Goal: Information Seeking & Learning: Learn about a topic

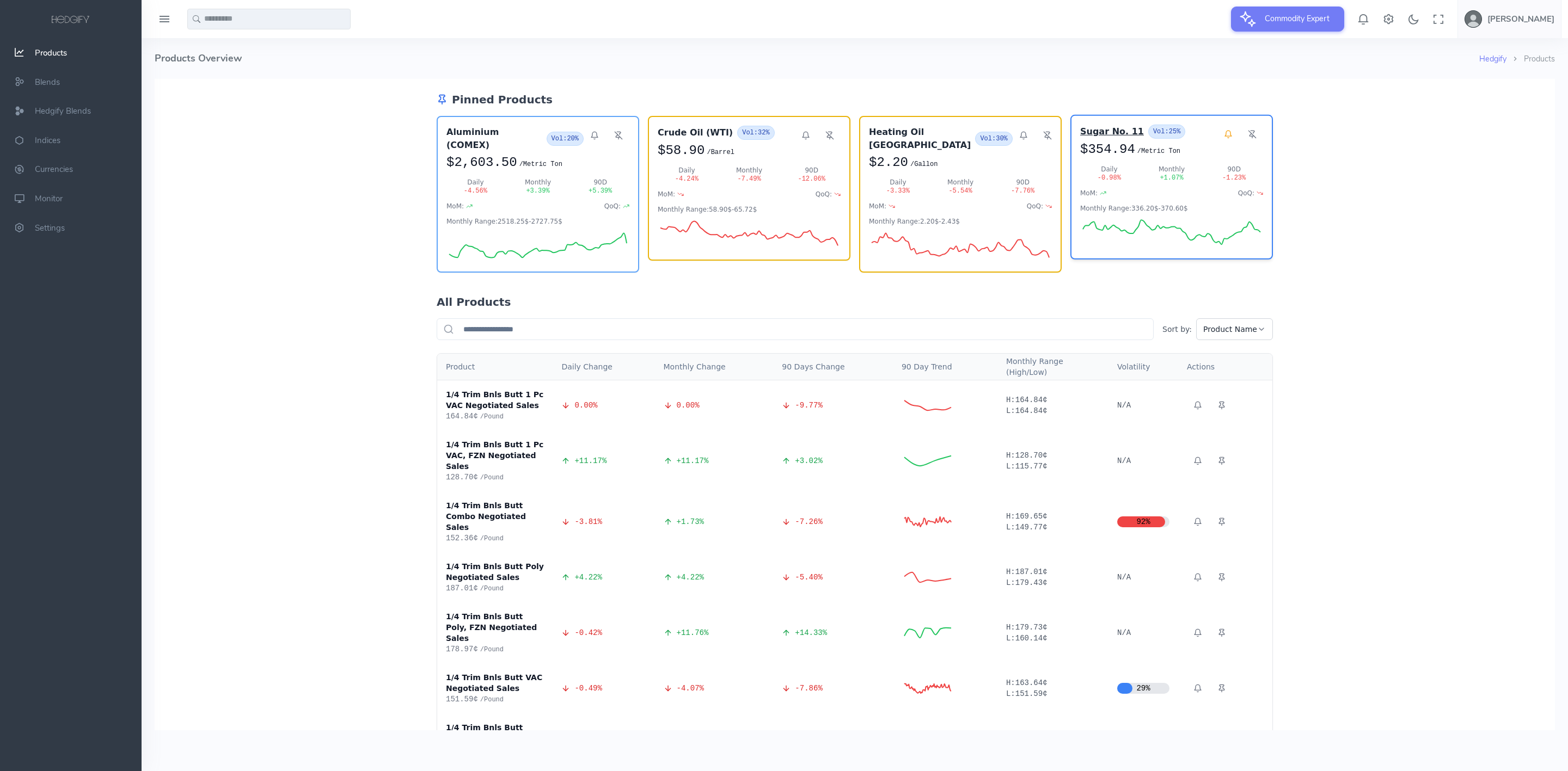
click at [1092, 136] on h3 "Sugar No. 11" at bounding box center [1112, 131] width 64 height 13
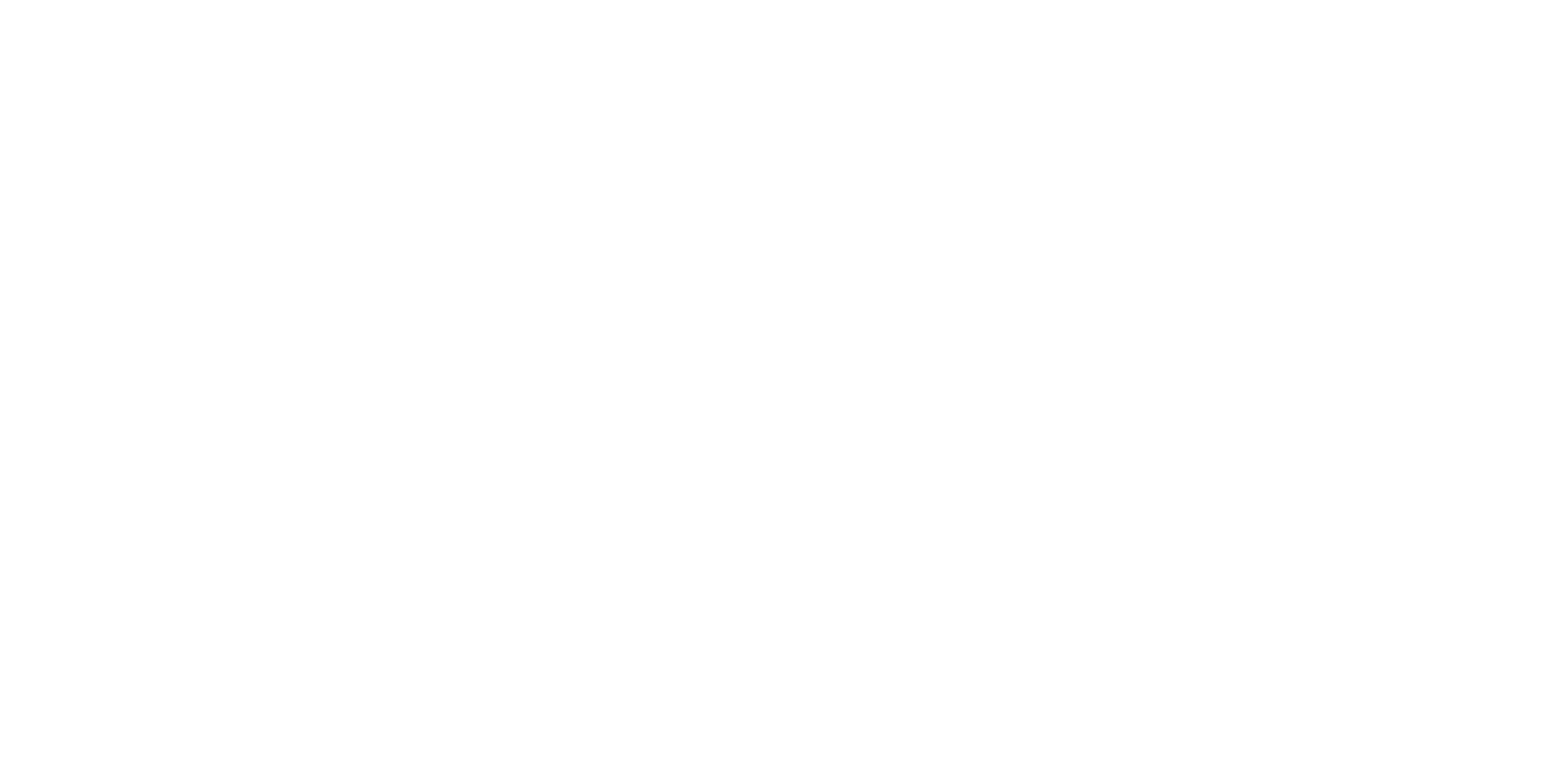
select select "****"
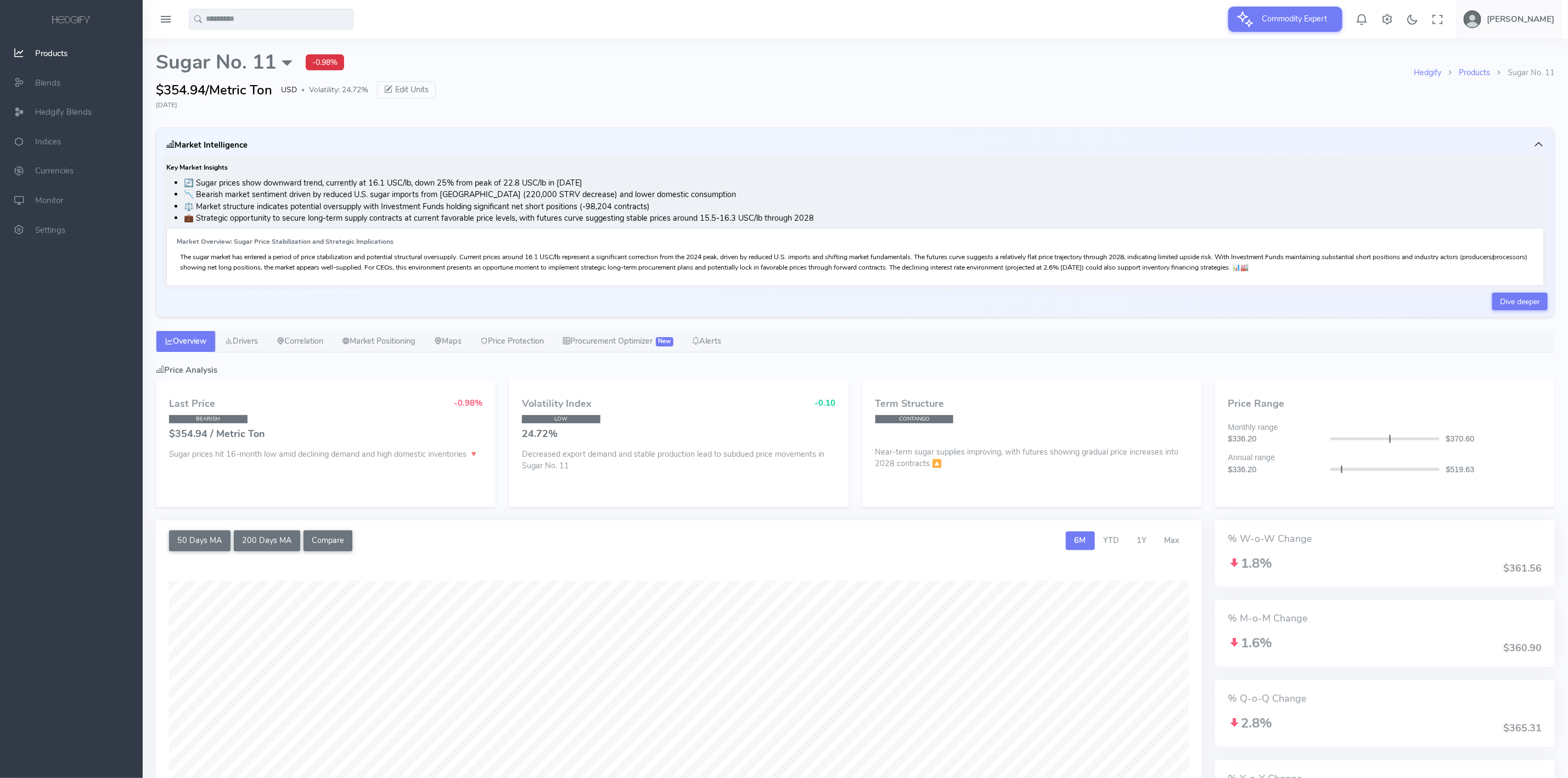
click at [717, 88] on div "$354.94/Metric Ton USD ● Volatility: 24.72% Edit Units" at bounding box center [785, 89] width 1258 height 20
click at [317, 34] on div at bounding box center [855, 19] width 1426 height 38
click at [310, 27] on input "text" at bounding box center [271, 19] width 164 height 21
click at [261, 43] on span "Wh" at bounding box center [259, 41] width 13 height 12
type input "**********"
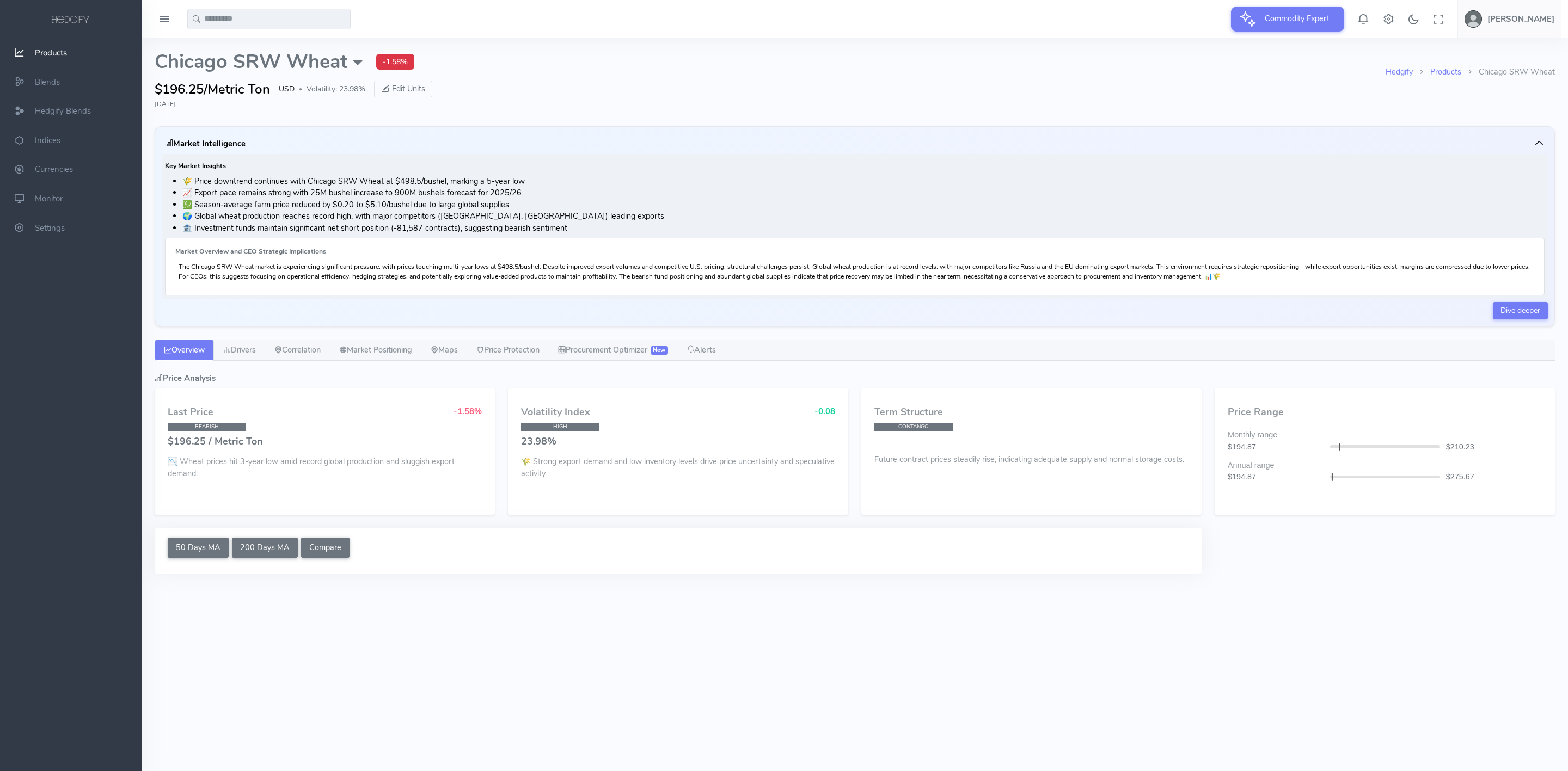
select select "****"
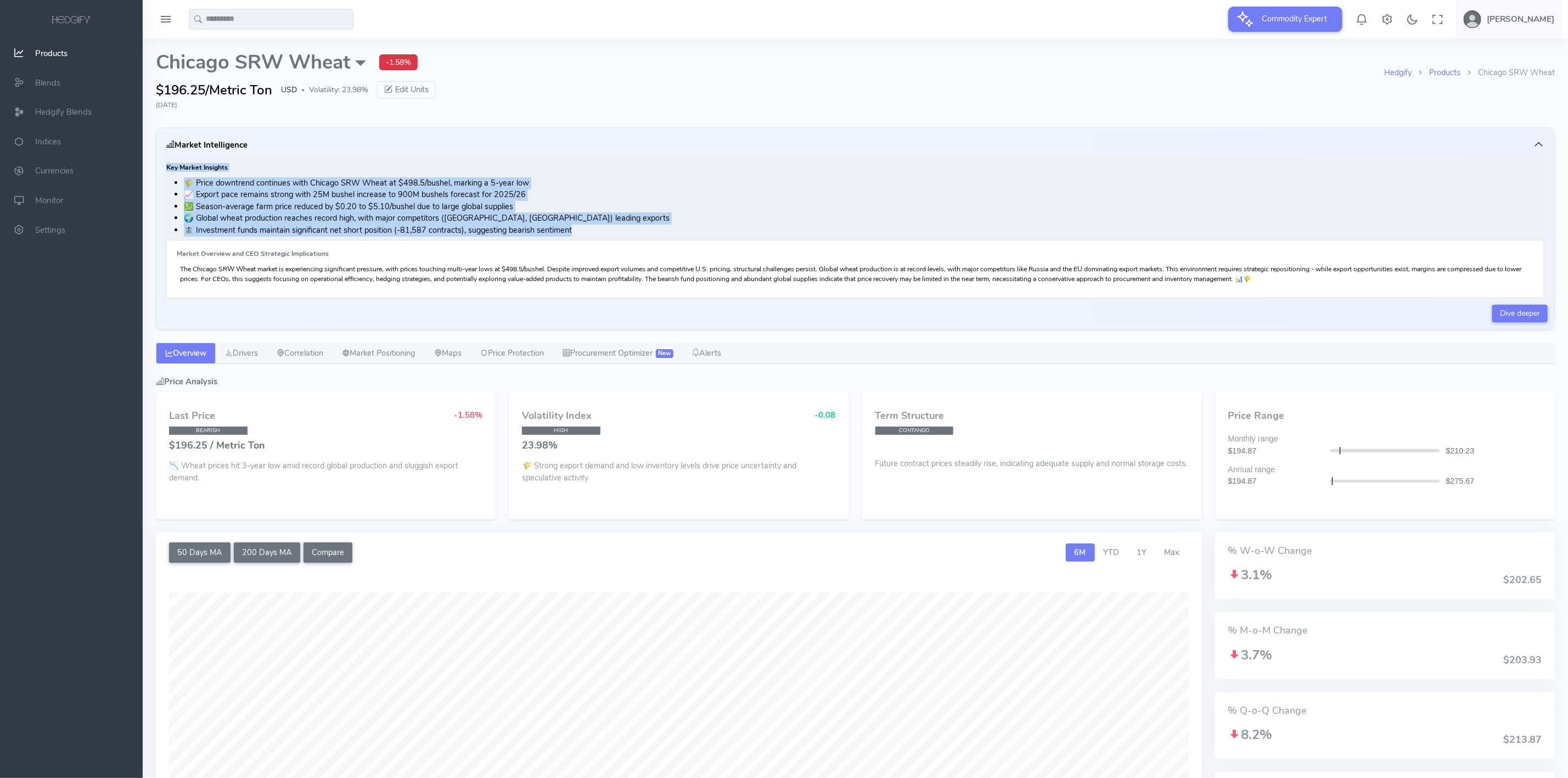
drag, startPoint x: 163, startPoint y: 165, endPoint x: 573, endPoint y: 232, distance: 415.4
click at [573, 232] on div "Key Market Insights 🌾 Price downtrend continues with Chicago SRW Wheat at $498.…" at bounding box center [855, 229] width 1385 height 146
copy div "Key Market Insights 🌾 Price downtrend continues with Chicago SRW Wheat at $498.…"
click at [254, 353] on link "Drivers" at bounding box center [242, 354] width 52 height 22
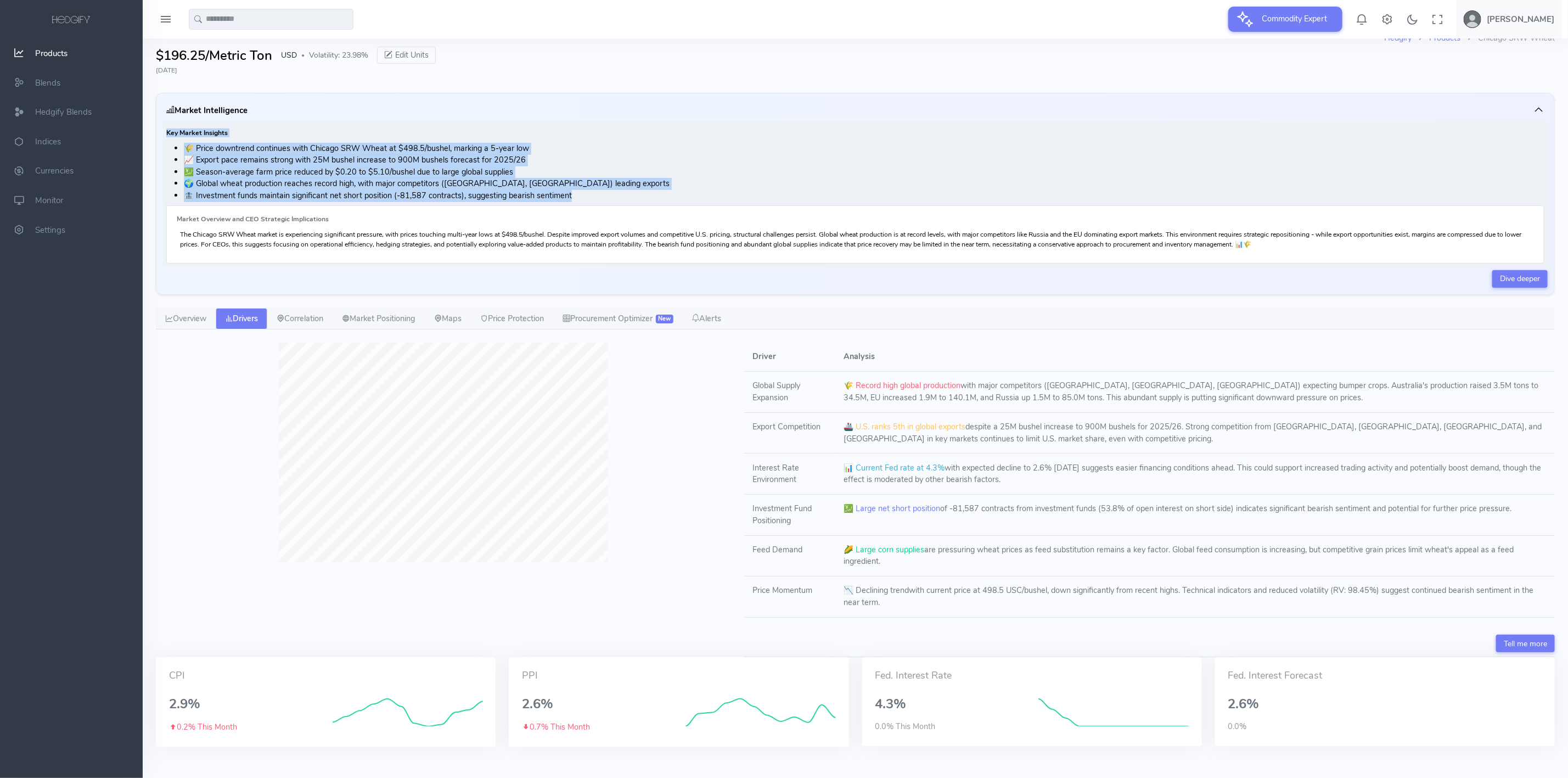
scroll to position [52, 0]
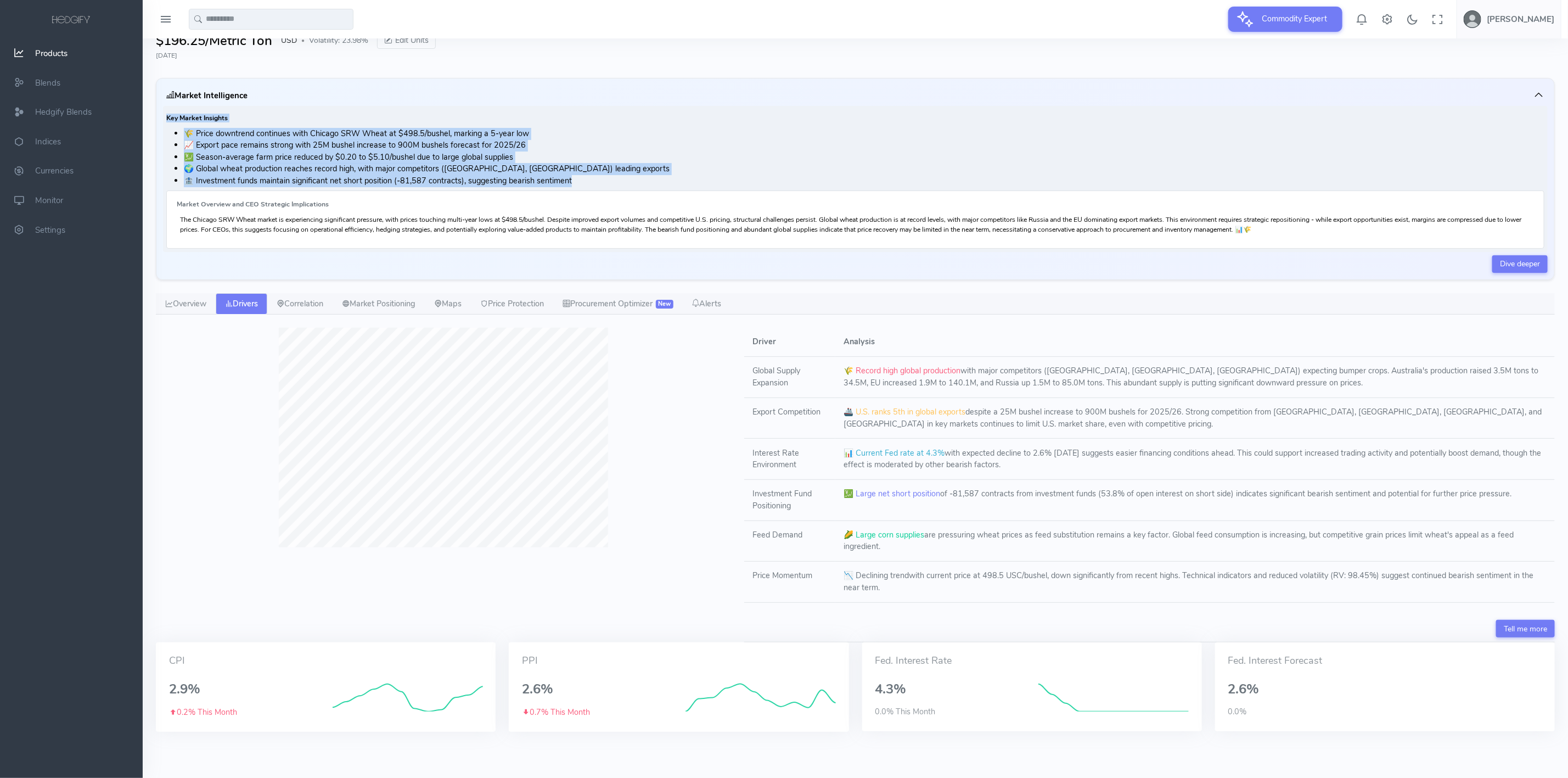
drag, startPoint x: 743, startPoint y: 337, endPoint x: 1036, endPoint y: 546, distance: 359.9
click at [1036, 546] on div "Driver Analysis Global Supply Expansion 🌾 Record high global production with ma…" at bounding box center [1149, 485] width 824 height 315
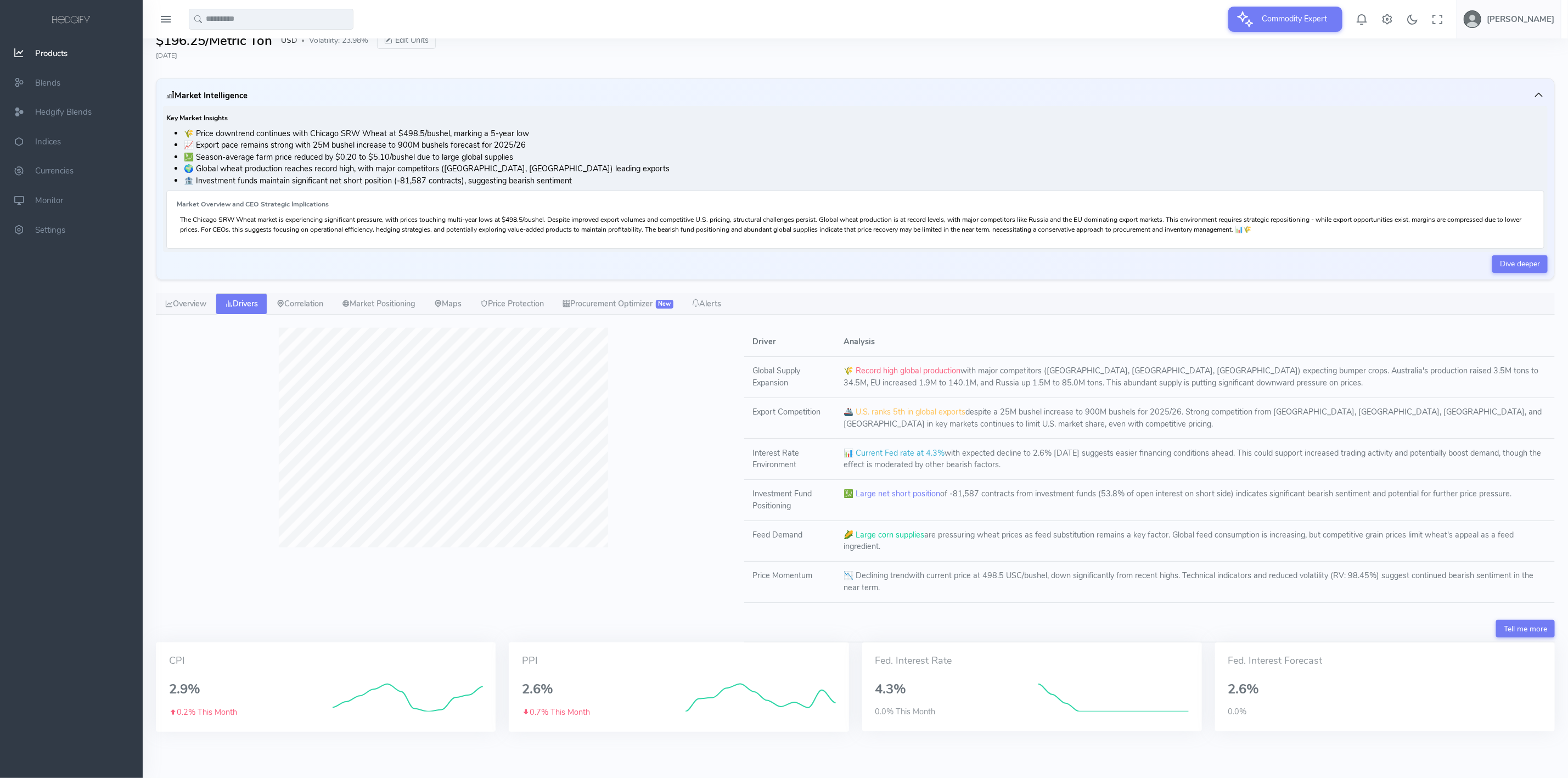
click at [665, 426] on div at bounding box center [444, 485] width 588 height 315
drag, startPoint x: 746, startPoint y: 330, endPoint x: 1154, endPoint y: 610, distance: 494.8
click at [1154, 610] on div "Driver Analysis Global Supply Expansion 🌾 Record high global production with ma…" at bounding box center [1149, 472] width 811 height 288
copy table
click at [387, 303] on link "Market Positioning" at bounding box center [379, 304] width 92 height 22
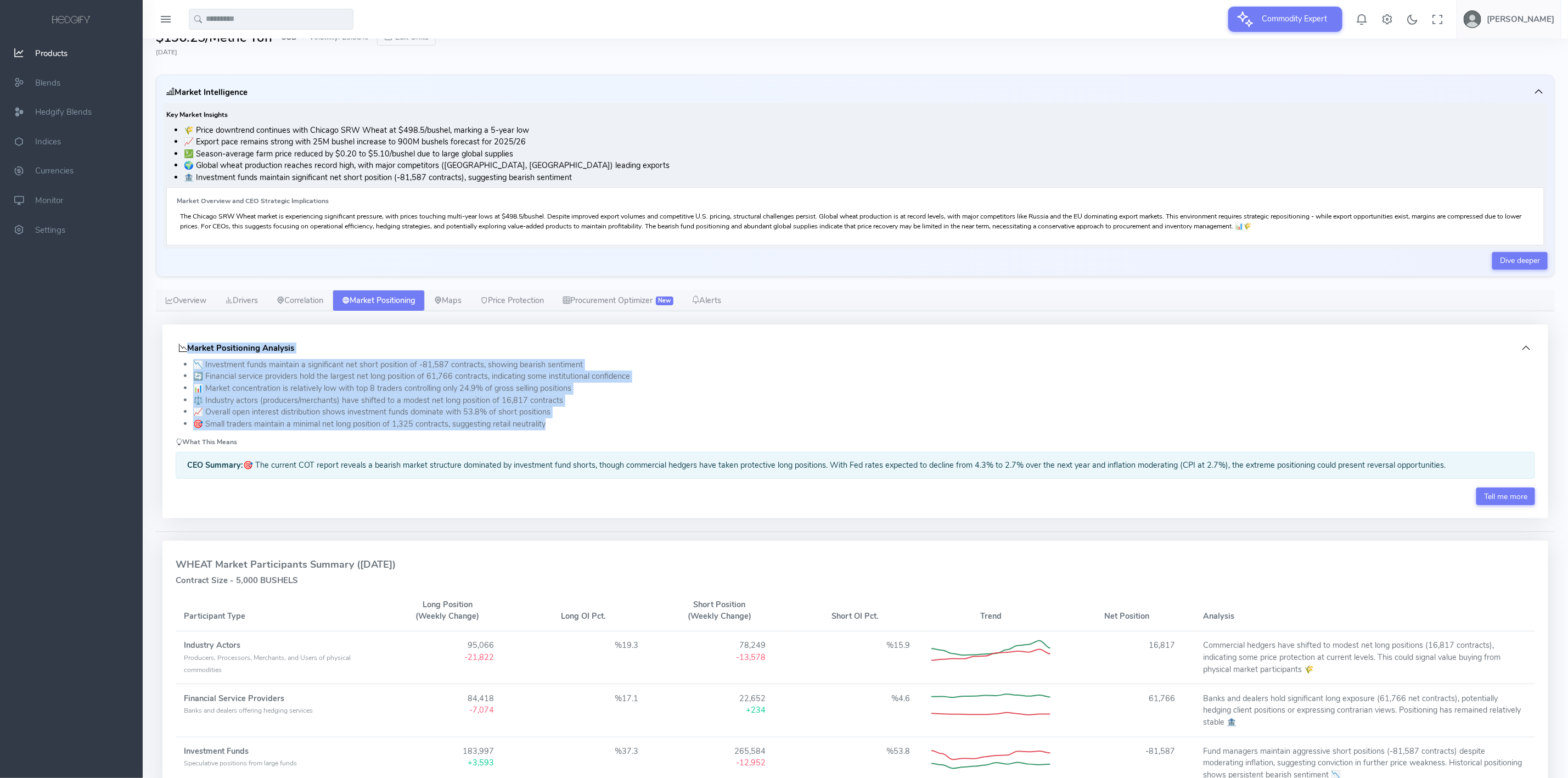
drag, startPoint x: 170, startPoint y: 346, endPoint x: 564, endPoint y: 434, distance: 403.7
click at [564, 434] on div "Market Positioning Analysis 📉 Investment funds maintain a significant net short…" at bounding box center [855, 422] width 1386 height 194
copy div "Market Positioning Analysis 📉 Investment funds maintain a significant net short…"
drag, startPoint x: 190, startPoint y: 304, endPoint x: 205, endPoint y: 303, distance: 15.0
click at [190, 304] on link "Overview" at bounding box center [185, 301] width 59 height 22
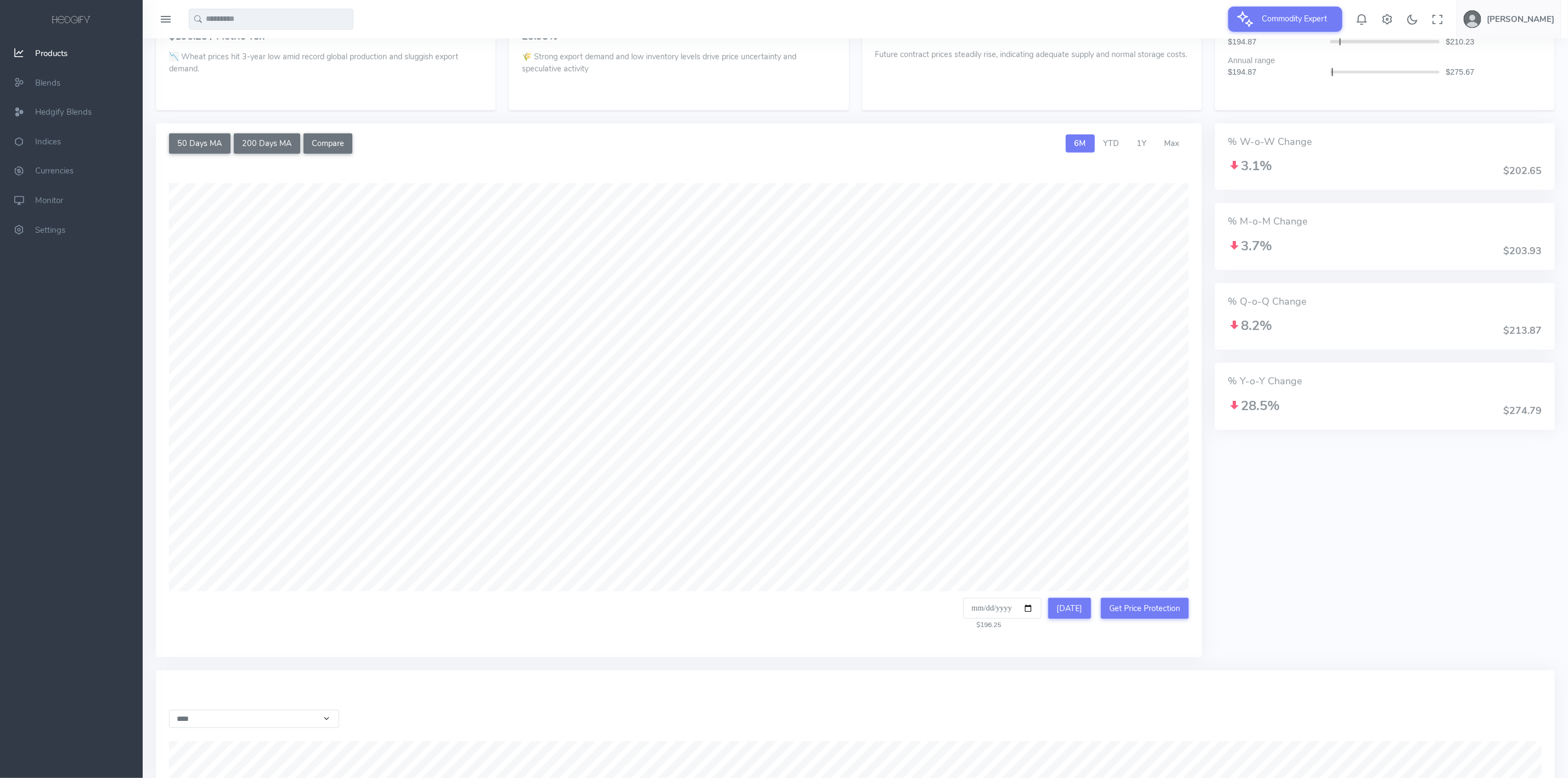
scroll to position [382, 0]
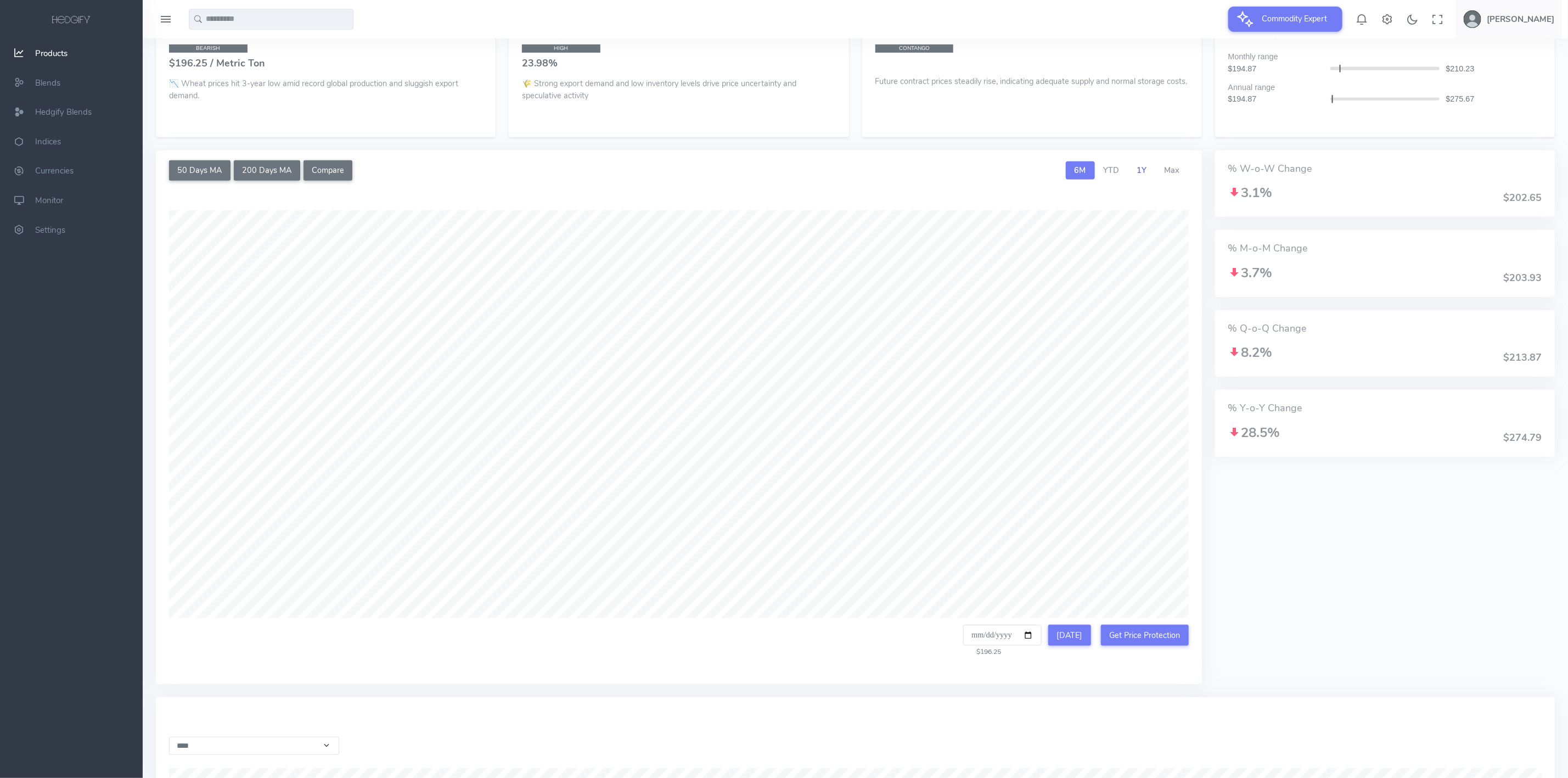
click at [1148, 173] on link "1Y" at bounding box center [1142, 171] width 27 height 19
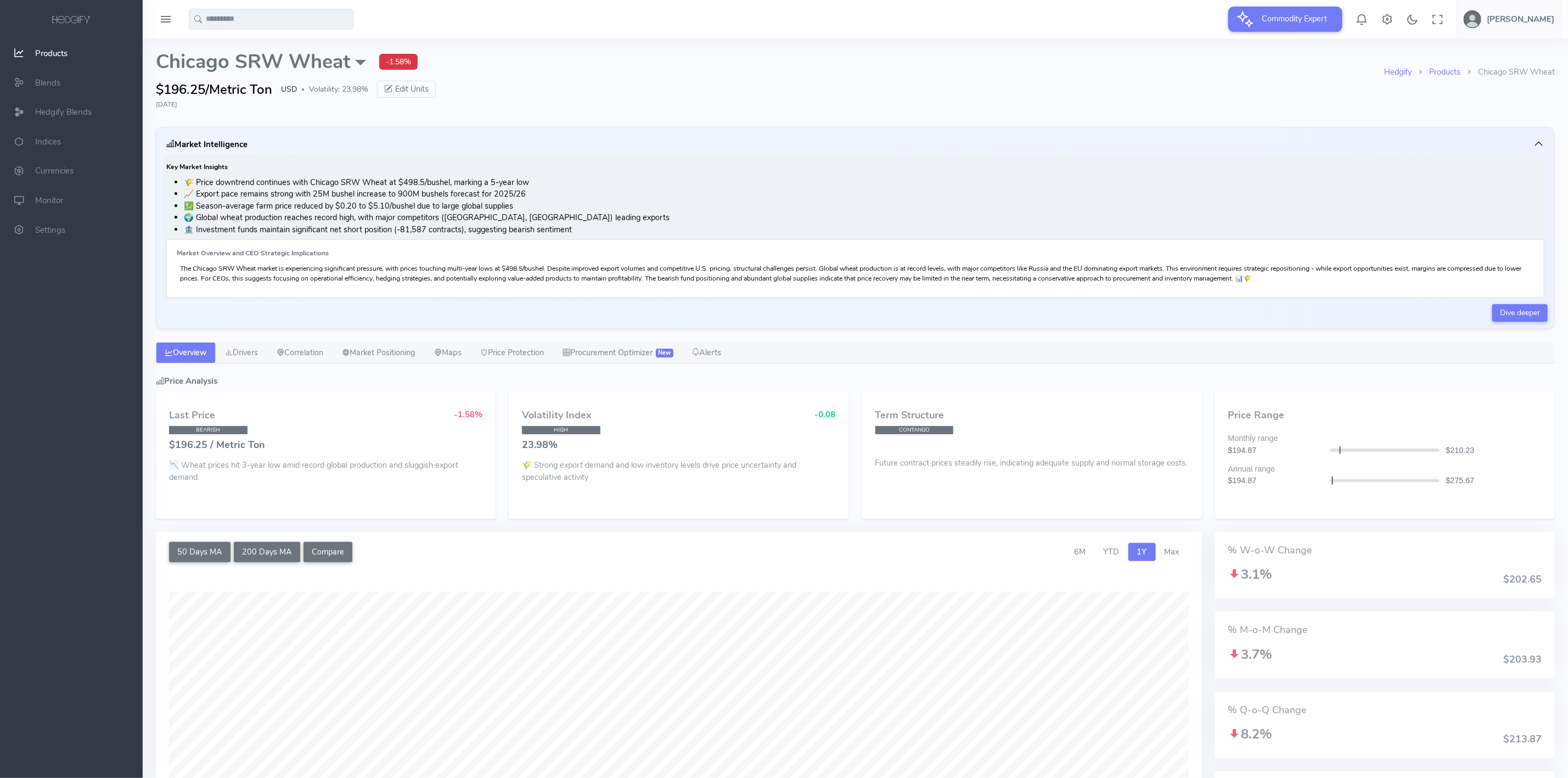
scroll to position [0, 0]
click at [976, 77] on div "Chicago SRW Wheat External Sources CBOT: Futures Barchart: Futures Options Pric…" at bounding box center [855, 81] width 1399 height 58
click at [311, 14] on input "text" at bounding box center [271, 19] width 164 height 21
click at [210, 41] on span "Pa" at bounding box center [207, 41] width 9 height 12
type input "********"
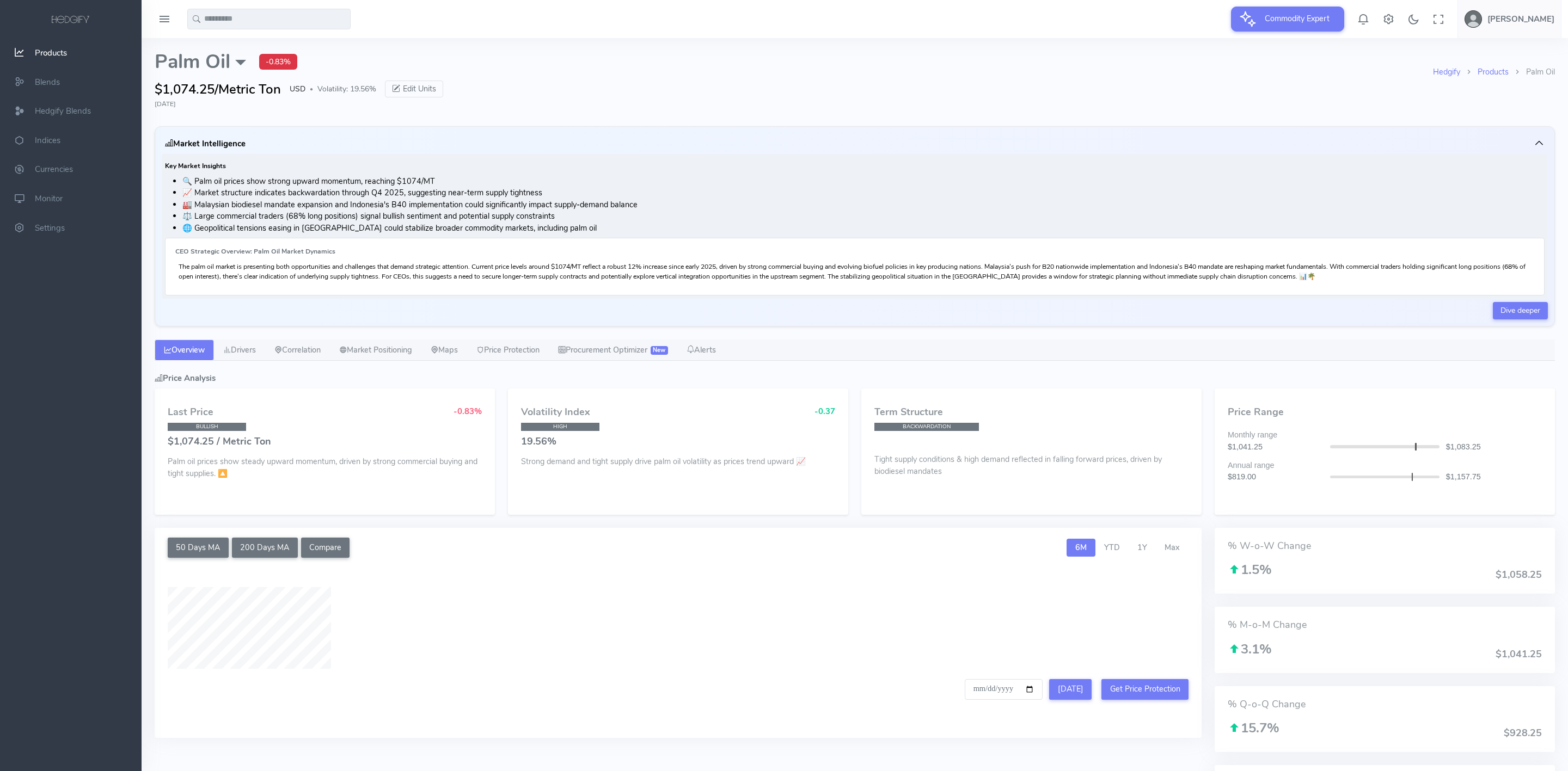
select select "****"
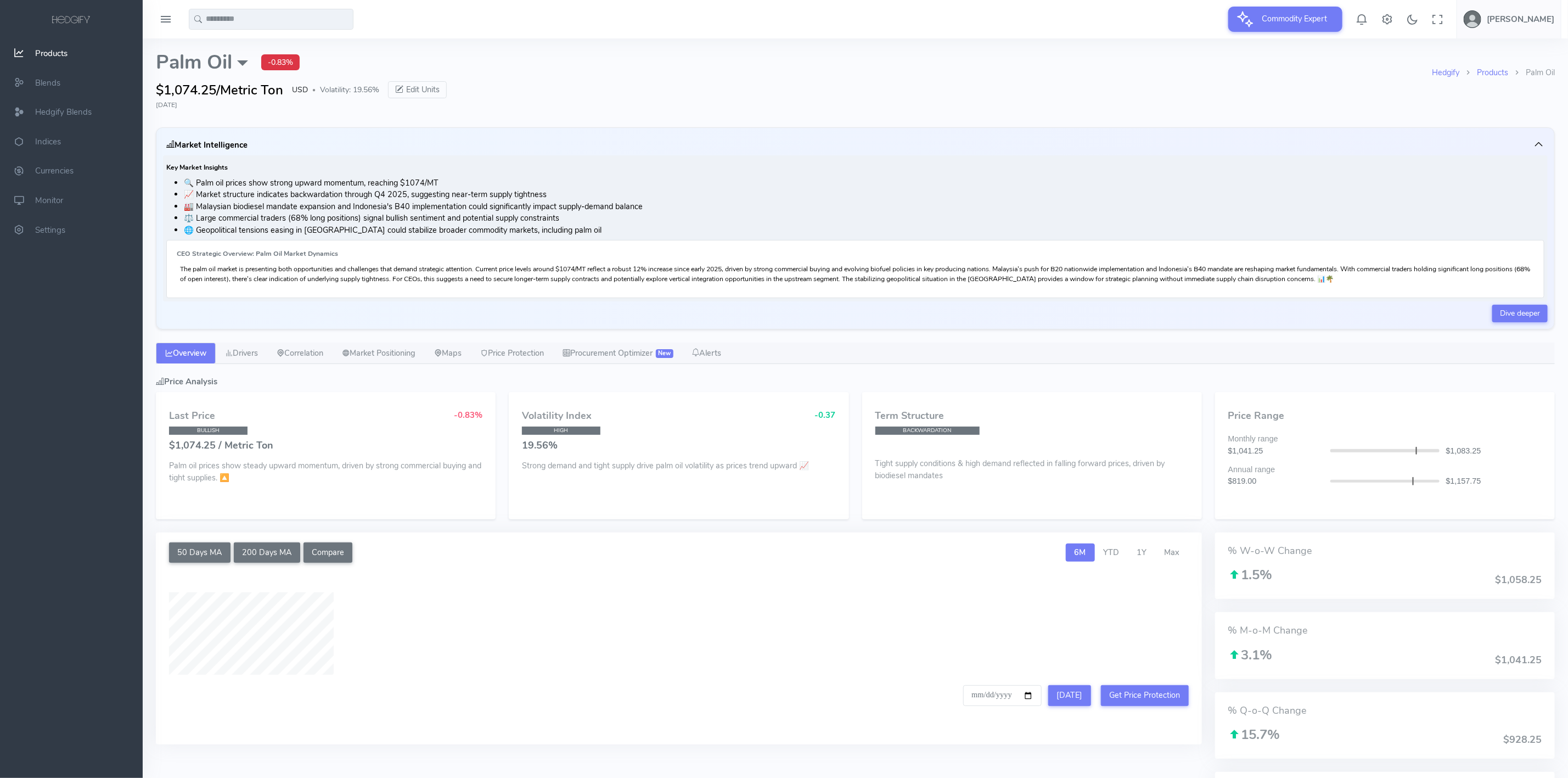
type input "**********"
click at [1430, 119] on div "Hedgify Products Palm Oil Palm Oil External Sources CME: Futures Barchart: Futu…" at bounding box center [855, 83] width 1412 height 89
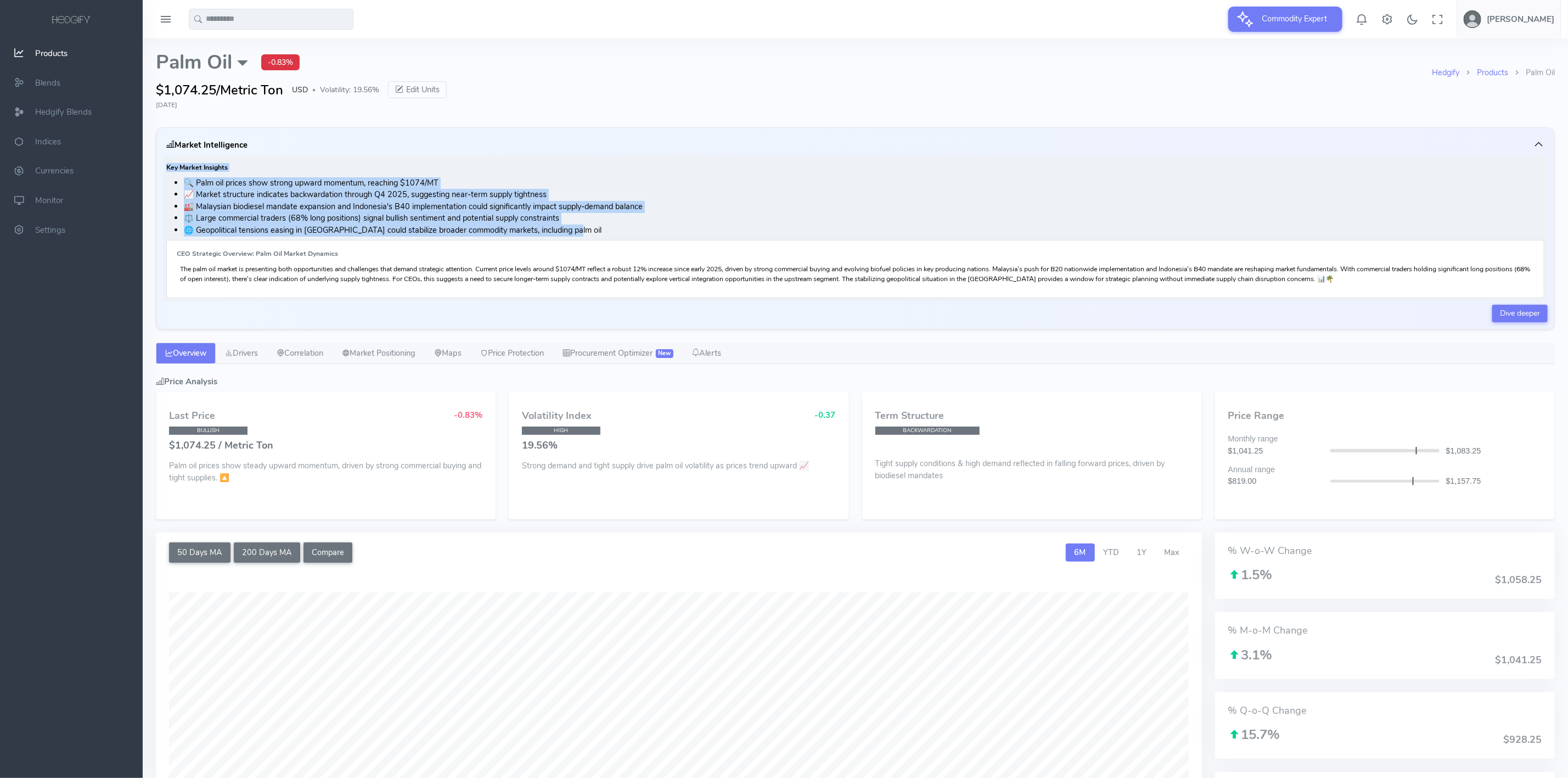
drag, startPoint x: 167, startPoint y: 164, endPoint x: 599, endPoint y: 235, distance: 437.8
click at [599, 235] on div "Key Market Insights 🔍 Palm oil prices show strong upward momentum, reaching $10…" at bounding box center [855, 229] width 1385 height 146
copy div "Key Market Insights 🔍 Palm oil prices show strong upward momentum, reaching $10…"
click at [238, 358] on link "Drivers" at bounding box center [242, 354] width 52 height 22
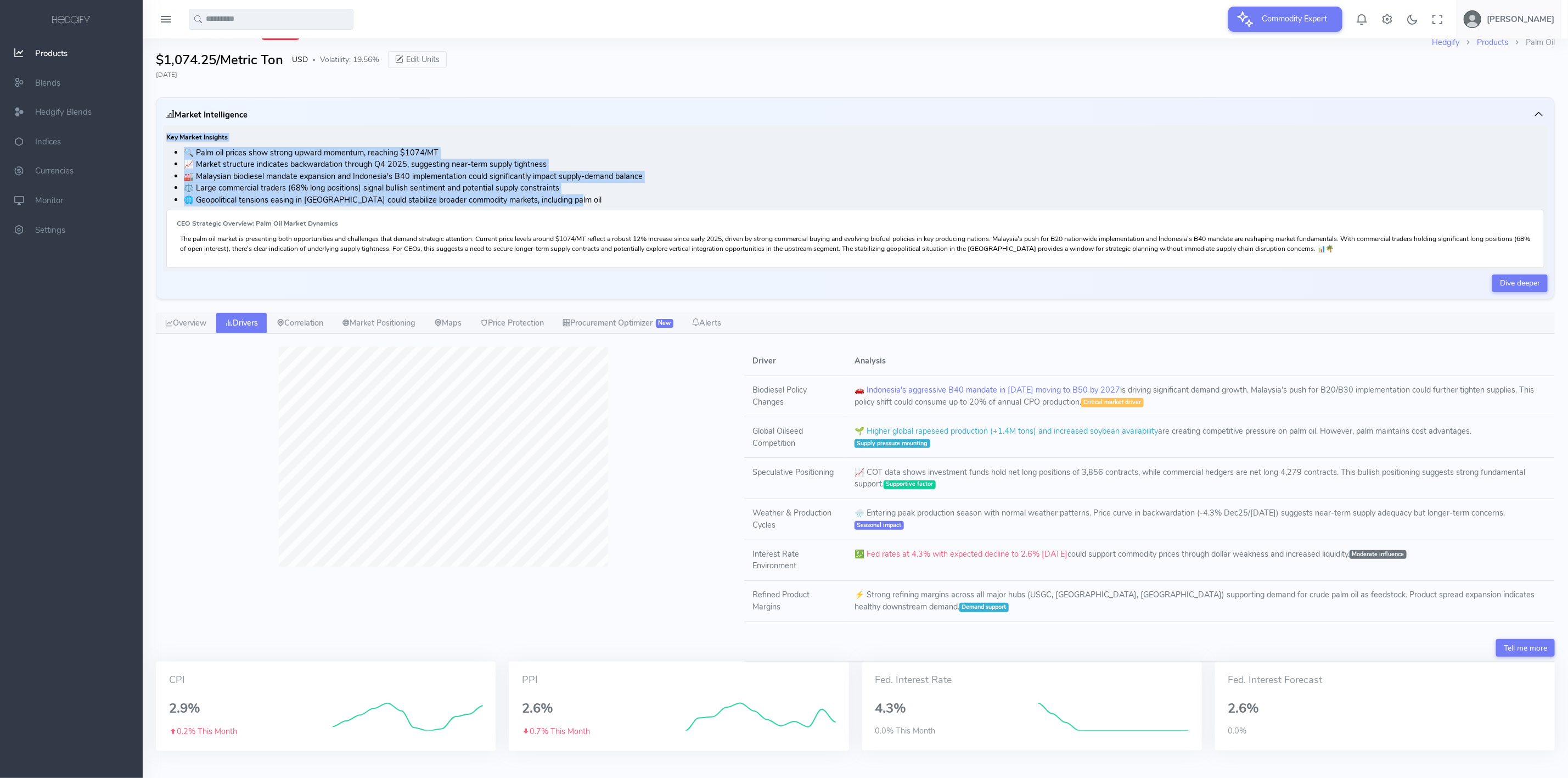
scroll to position [52, 0]
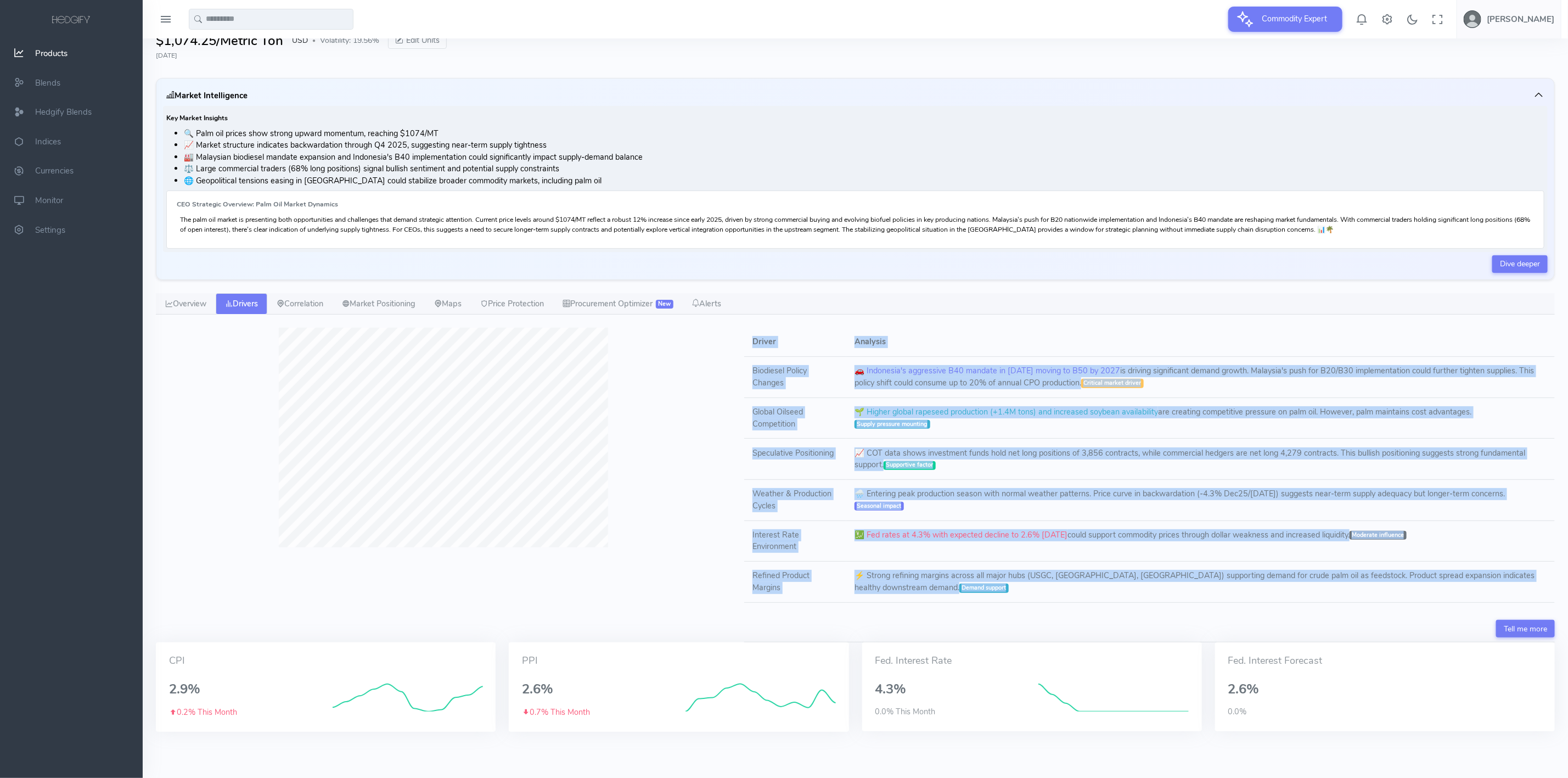
drag, startPoint x: 751, startPoint y: 338, endPoint x: 1028, endPoint y: 602, distance: 382.7
click at [1028, 602] on table "Driver Analysis Biodiesel Policy Changes 🚗 Indonesia's aggressive B40 mandate i…" at bounding box center [1149, 465] width 811 height 275
copy table "Driver Analysis Biodiesel Policy Changes 🚗 Indonesia's aggressive B40 mandate i…"
click at [553, 301] on link "Price Protection" at bounding box center [512, 304] width 82 height 22
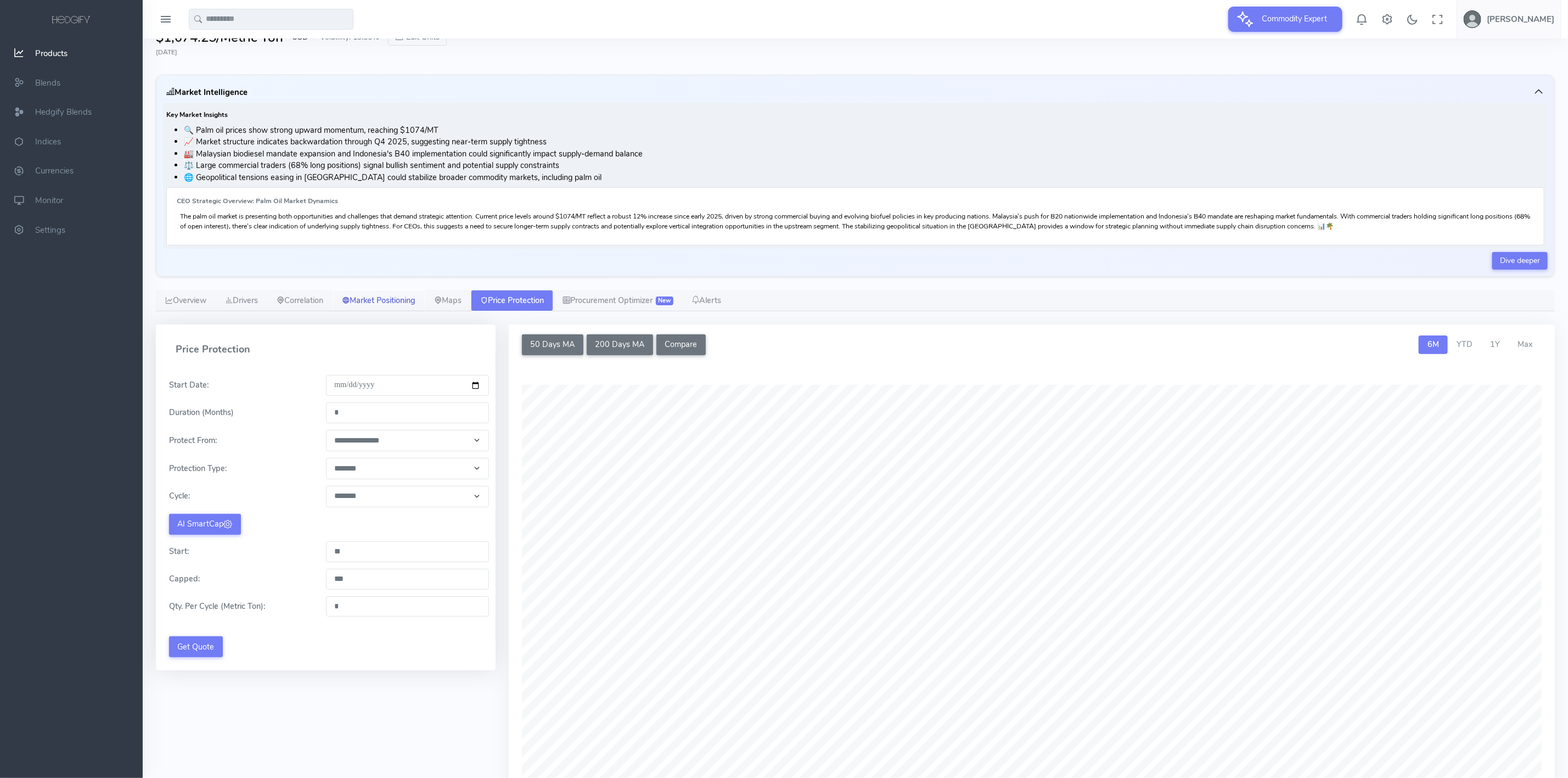
click at [405, 301] on link "Market Positioning" at bounding box center [379, 301] width 92 height 22
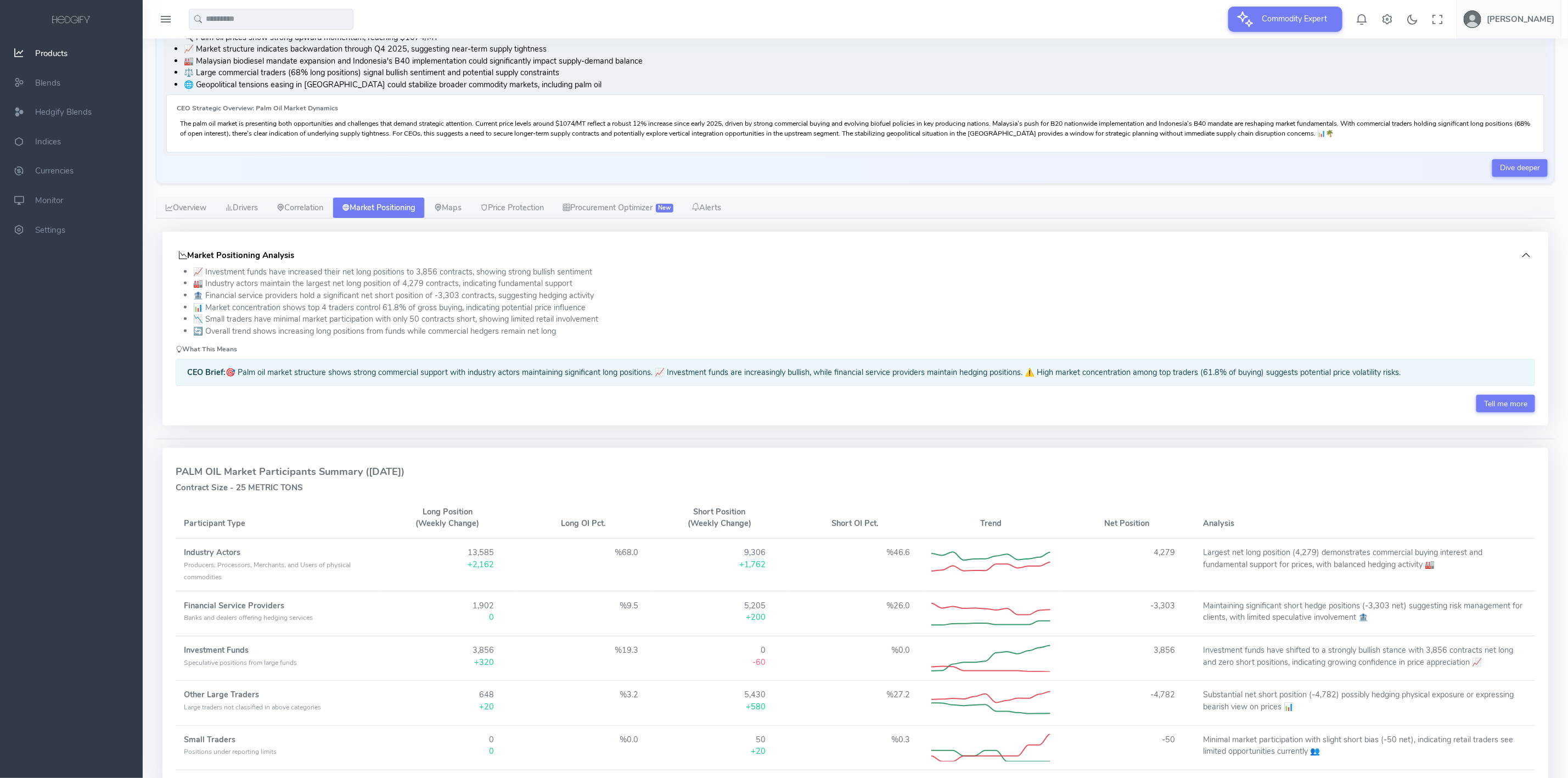
scroll to position [218, 0]
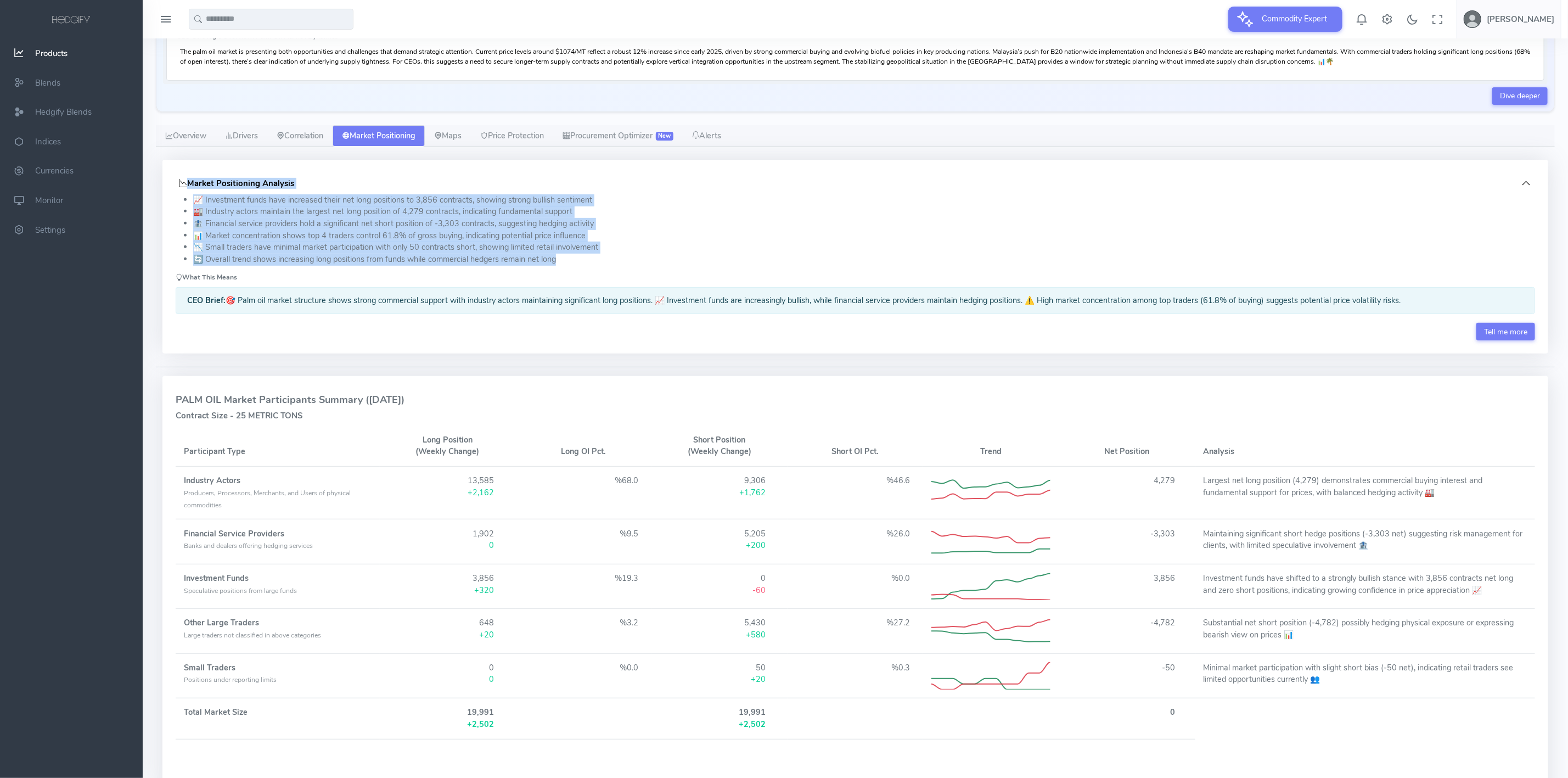
drag, startPoint x: 171, startPoint y: 179, endPoint x: 577, endPoint y: 262, distance: 414.4
click at [577, 262] on div "Market Positioning Analysis 📈 Investment funds have increased their net long po…" at bounding box center [855, 257] width 1386 height 194
copy div "Market Positioning Analysis 📈 Investment funds have increased their net long po…"
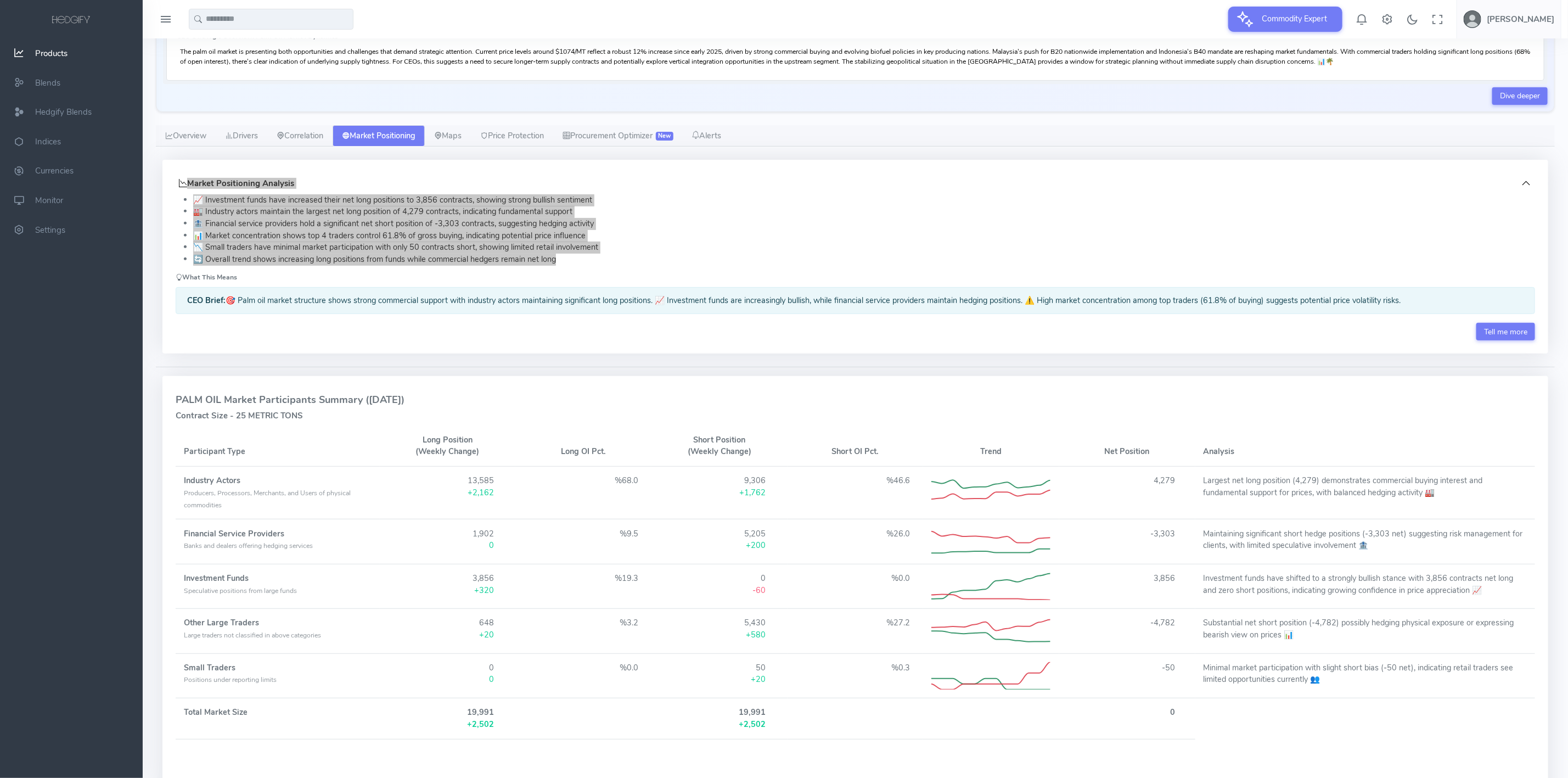
scroll to position [52, 0]
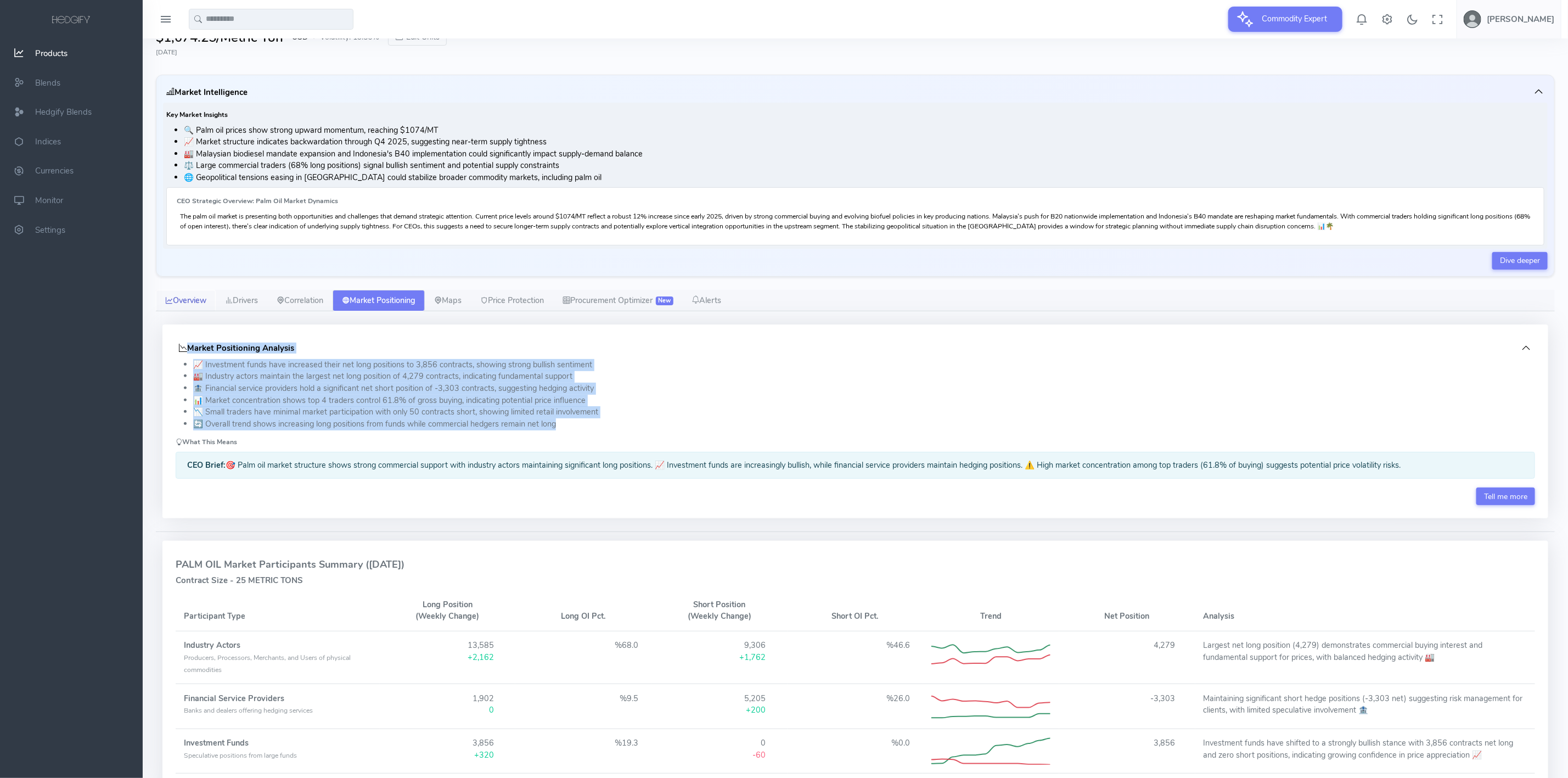
click at [194, 305] on link "Overview" at bounding box center [185, 301] width 59 height 22
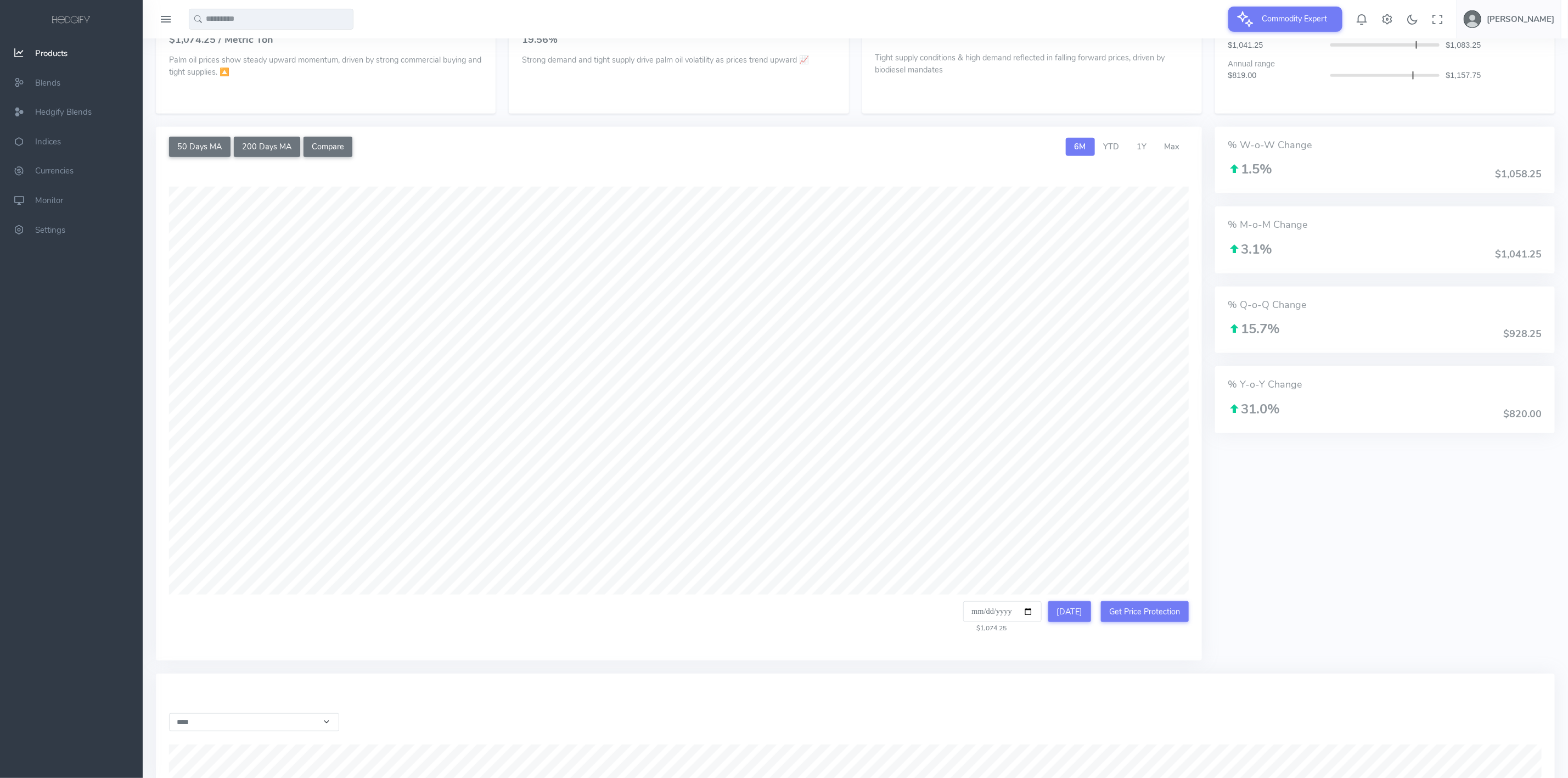
scroll to position [382, 0]
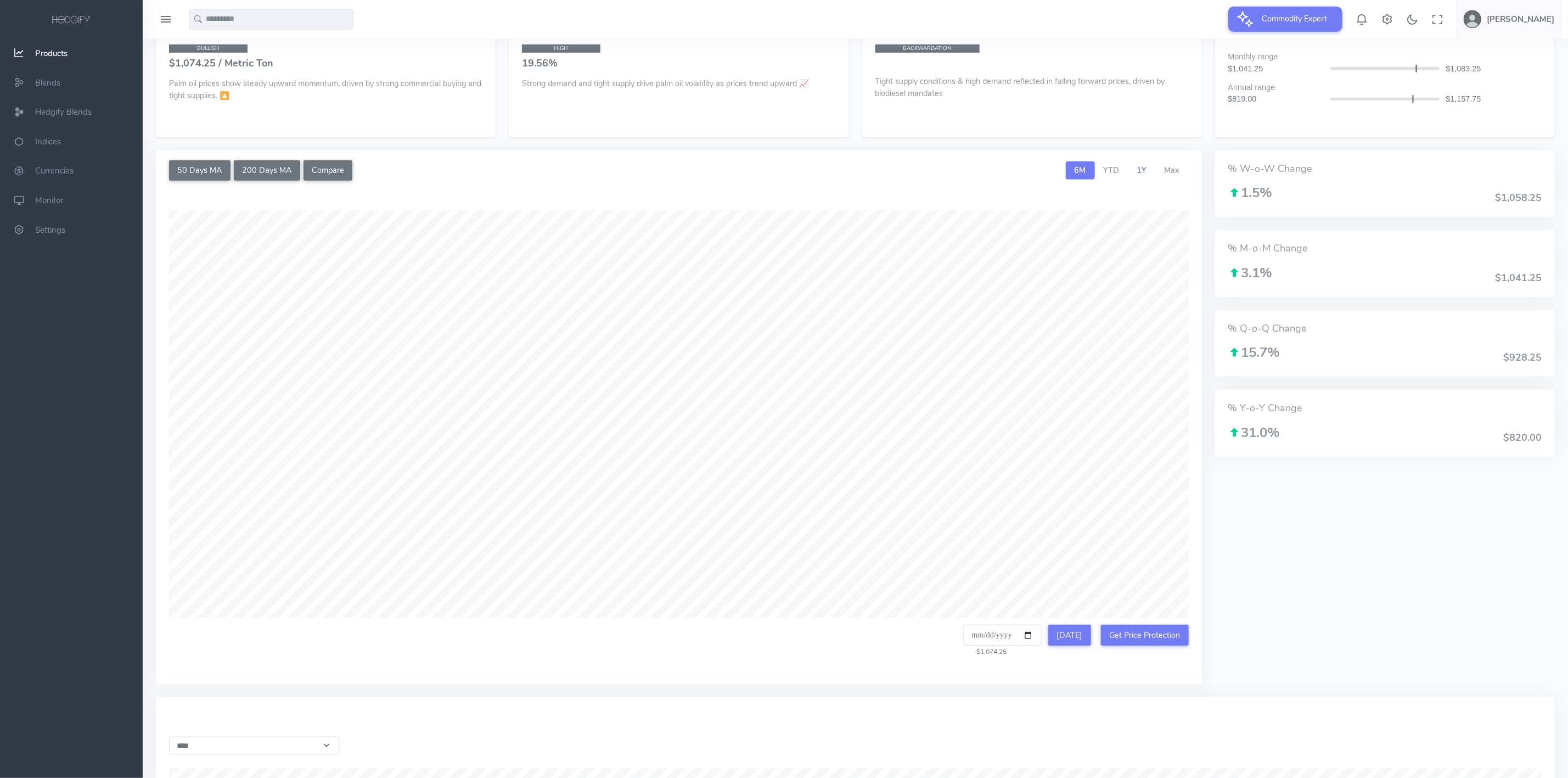
click at [1137, 175] on link "1Y" at bounding box center [1142, 171] width 27 height 19
click at [223, 21] on input "text" at bounding box center [271, 19] width 164 height 21
click at [234, 47] on span "gar No. 11" at bounding box center [231, 41] width 38 height 12
type input "**********"
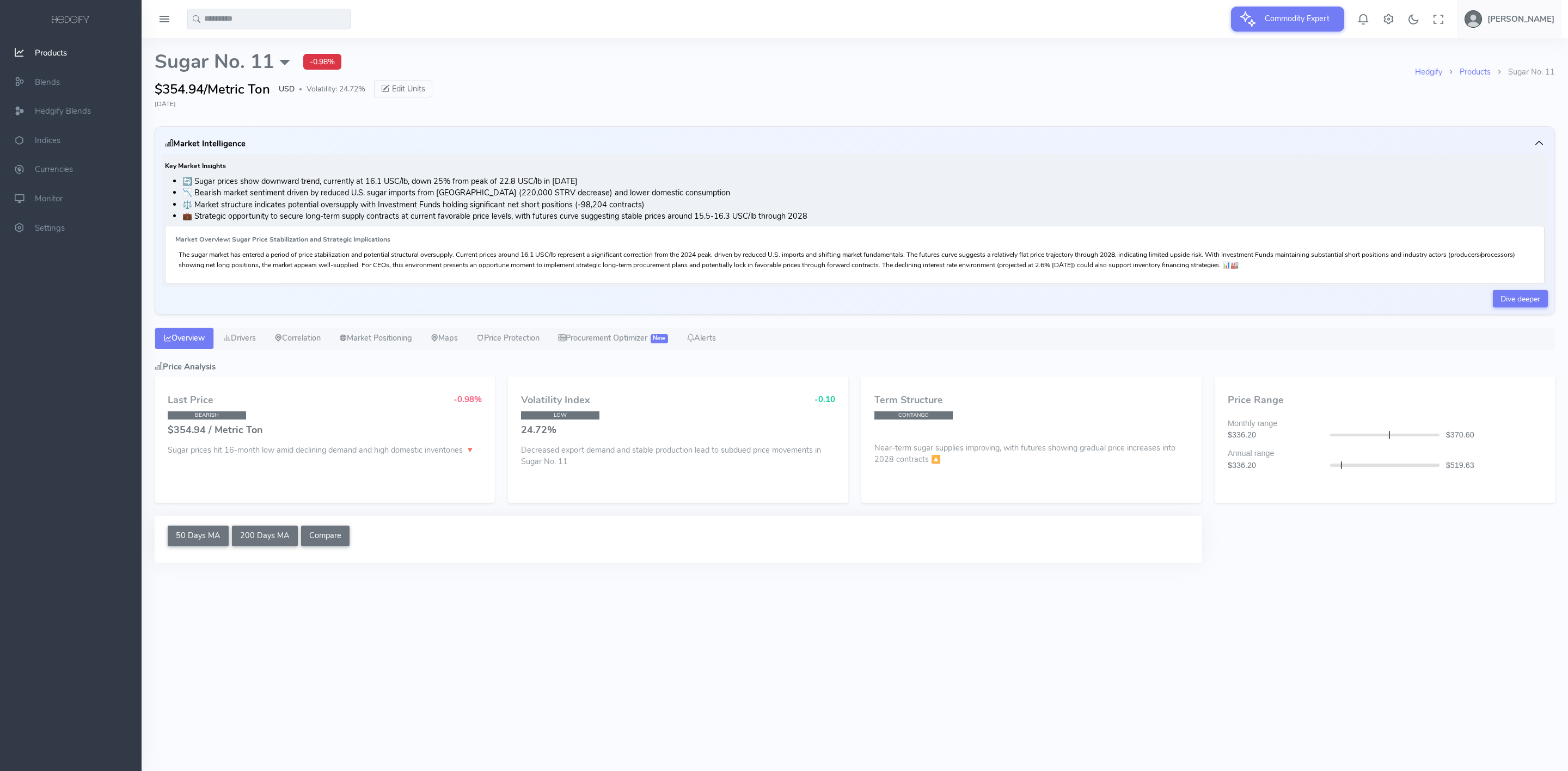
select select "****"
type input "**********"
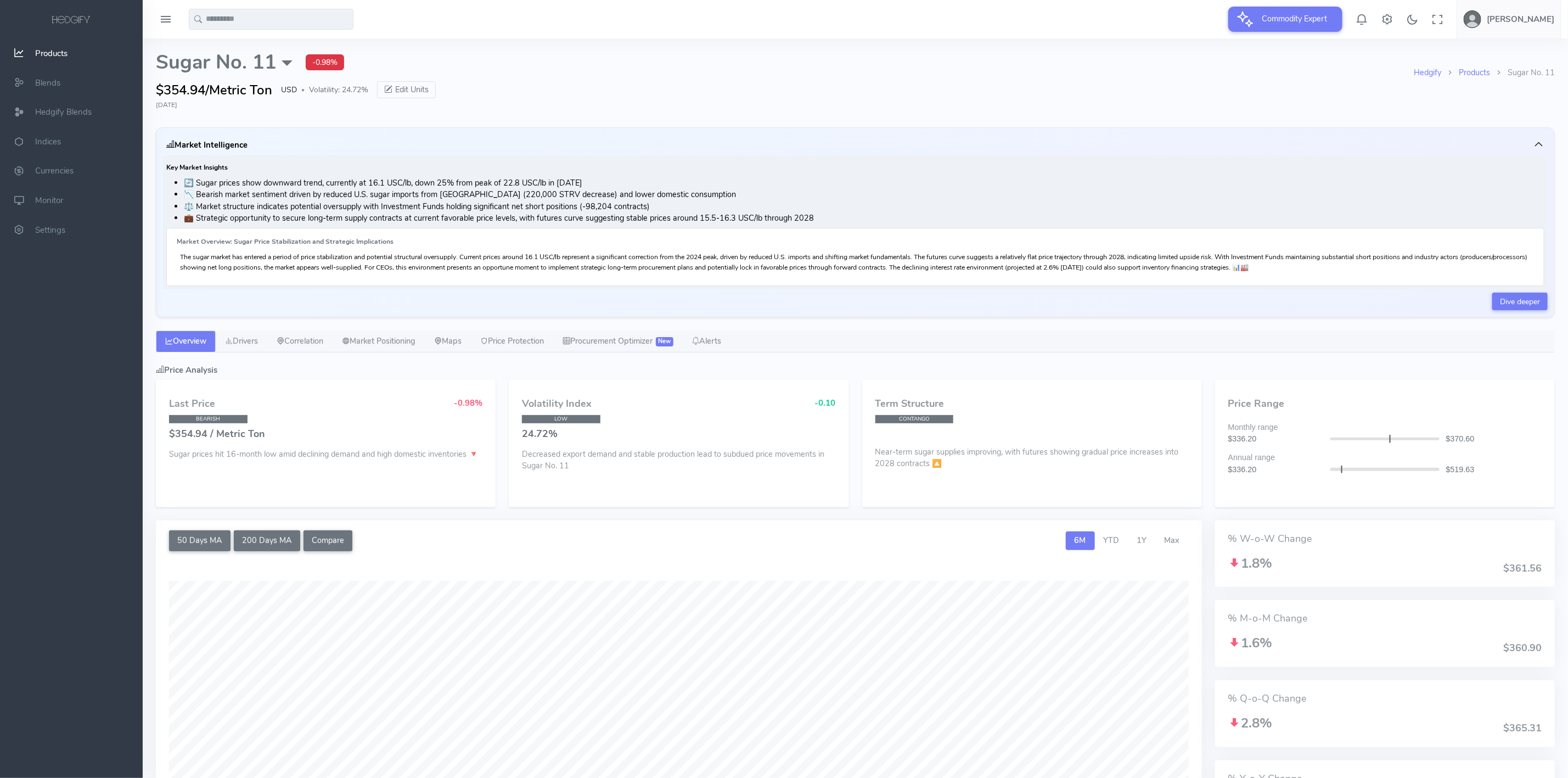
click at [1392, 85] on div "$354.94/Metric Ton USD ● Volatility: 24.72% Edit Units" at bounding box center [785, 89] width 1258 height 20
click at [462, 170] on h6 "Key Market Insights" at bounding box center [856, 167] width 1379 height 7
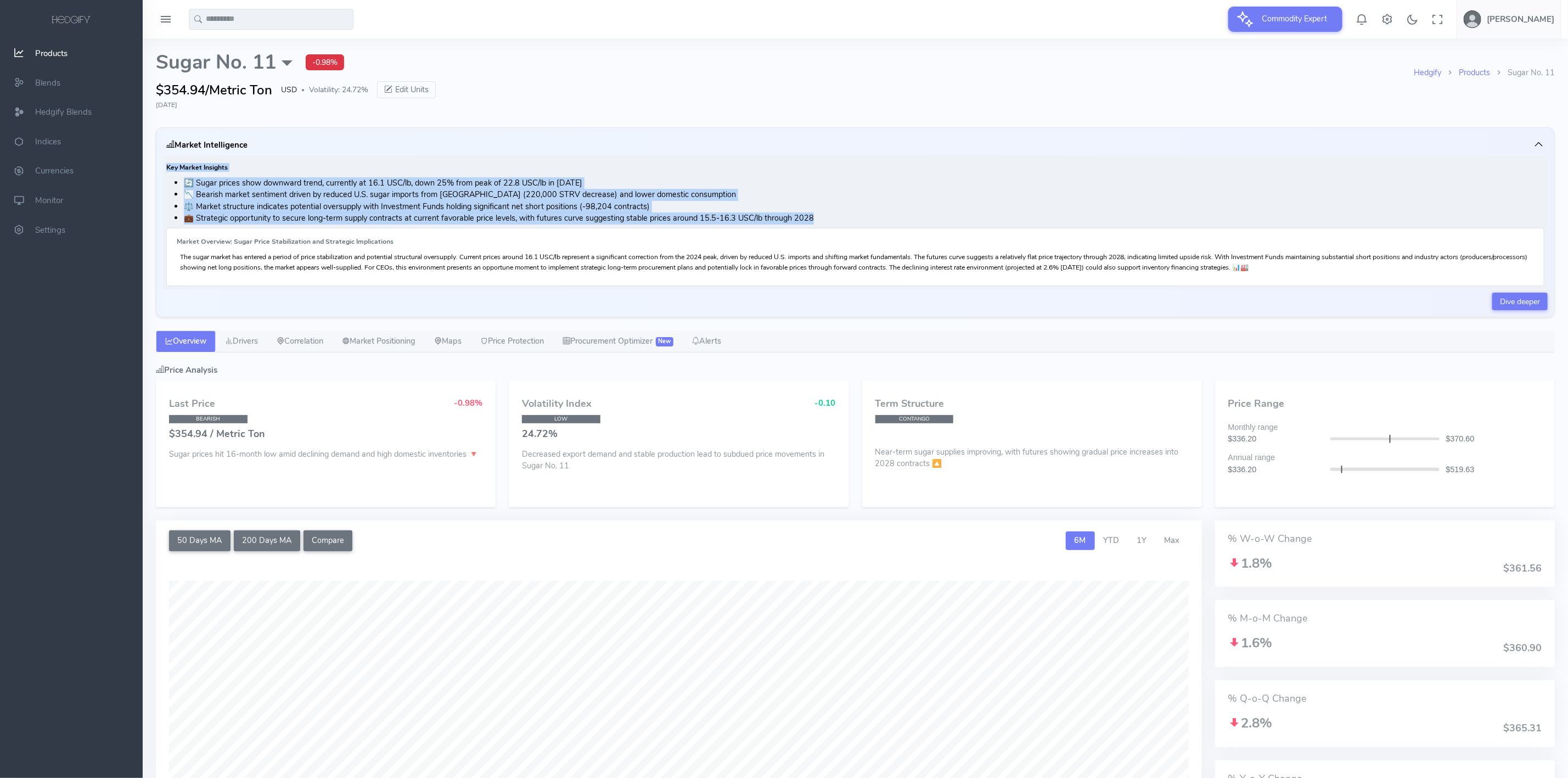
drag, startPoint x: 161, startPoint y: 162, endPoint x: 814, endPoint y: 222, distance: 655.8
click at [814, 222] on div "Market Intelligence Key Market Insights 🔄 Sugar prices show downward trend, cur…" at bounding box center [855, 222] width 1399 height 190
copy div "Key Market Insights 🔄 Sugar prices show downward trend, currently at 16.1 USC/l…"
click at [303, 336] on link "Correlation" at bounding box center [300, 341] width 65 height 22
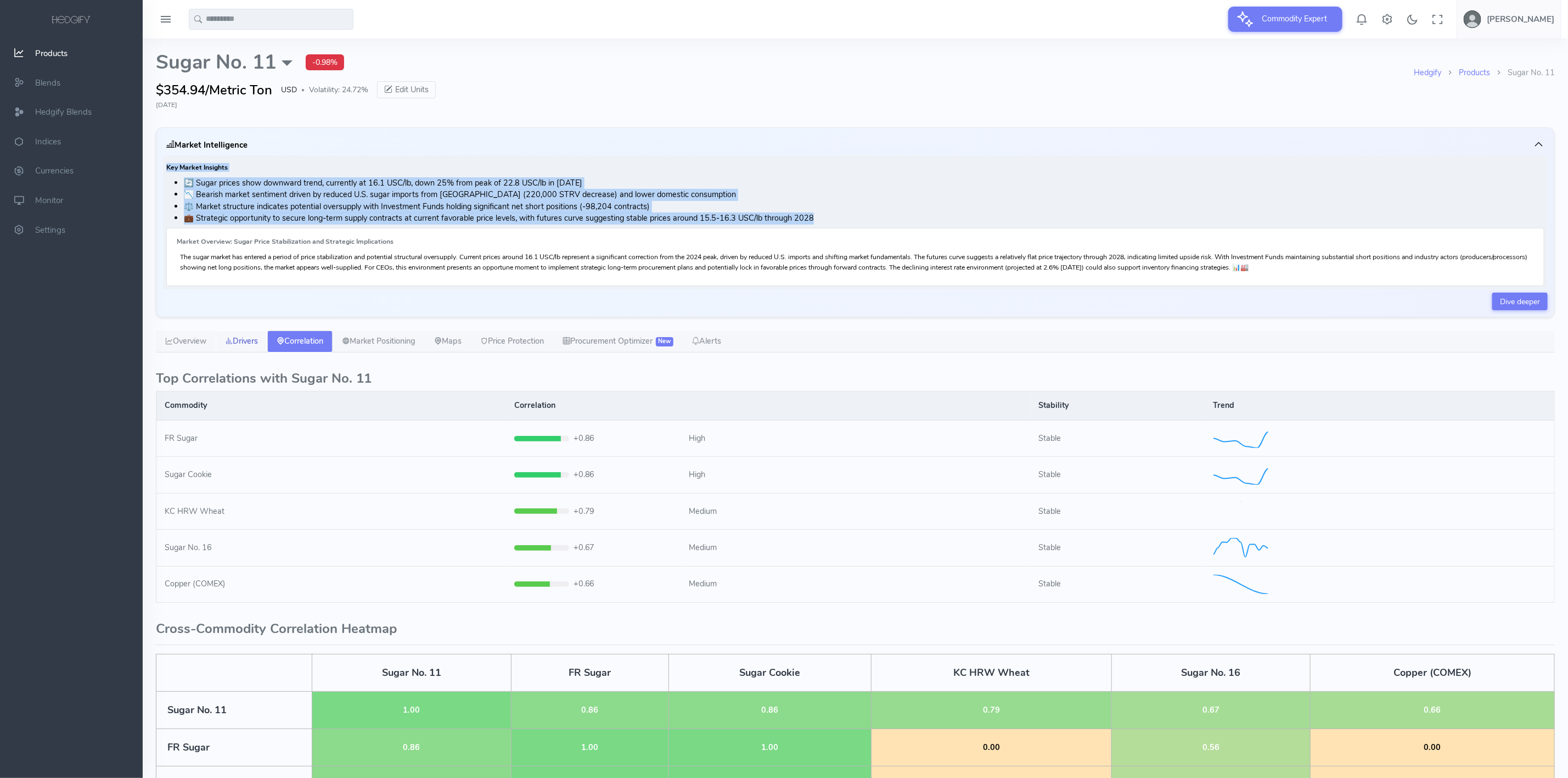
click at [254, 343] on link "Drivers" at bounding box center [242, 341] width 52 height 22
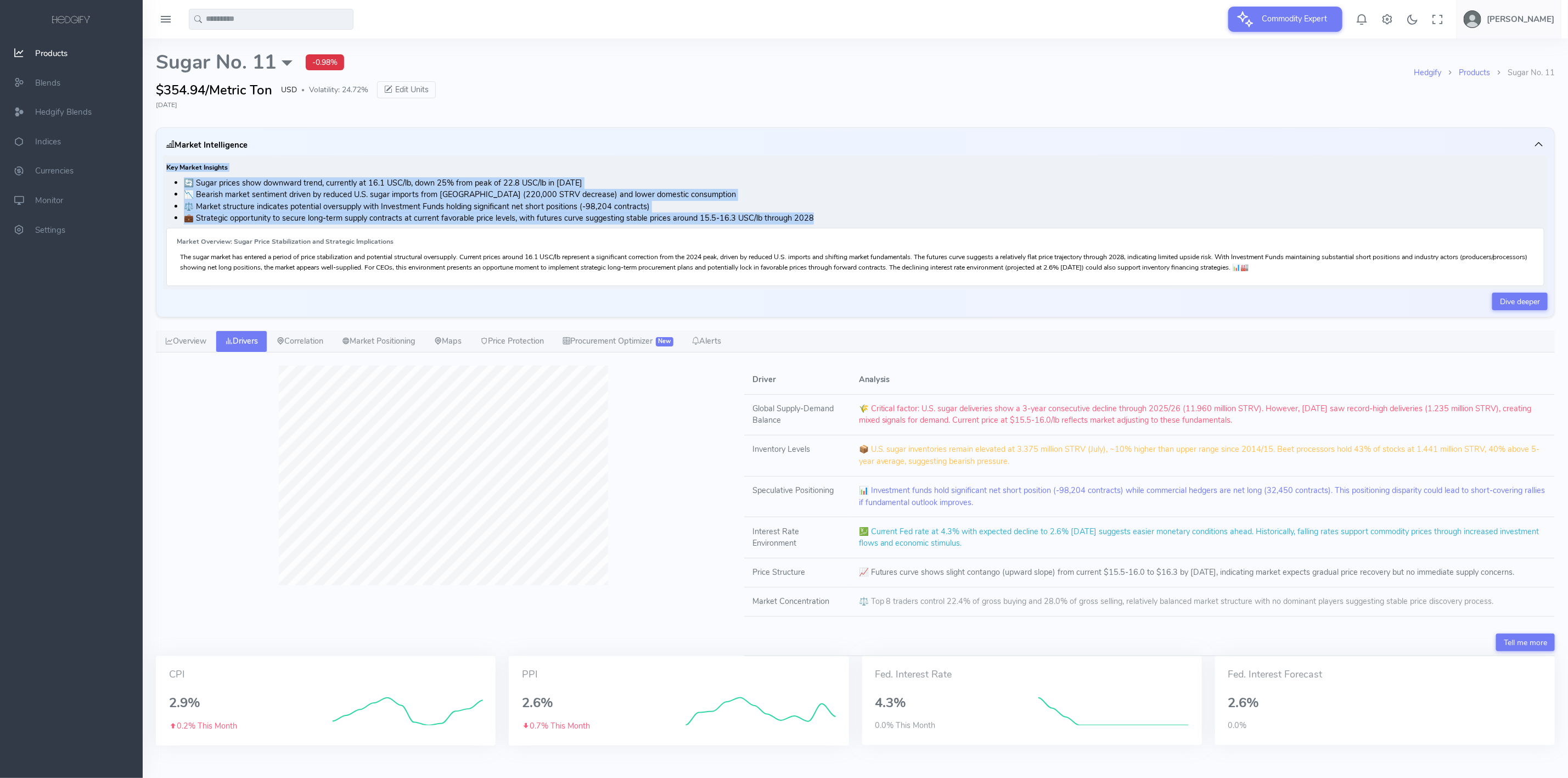
scroll to position [17, 0]
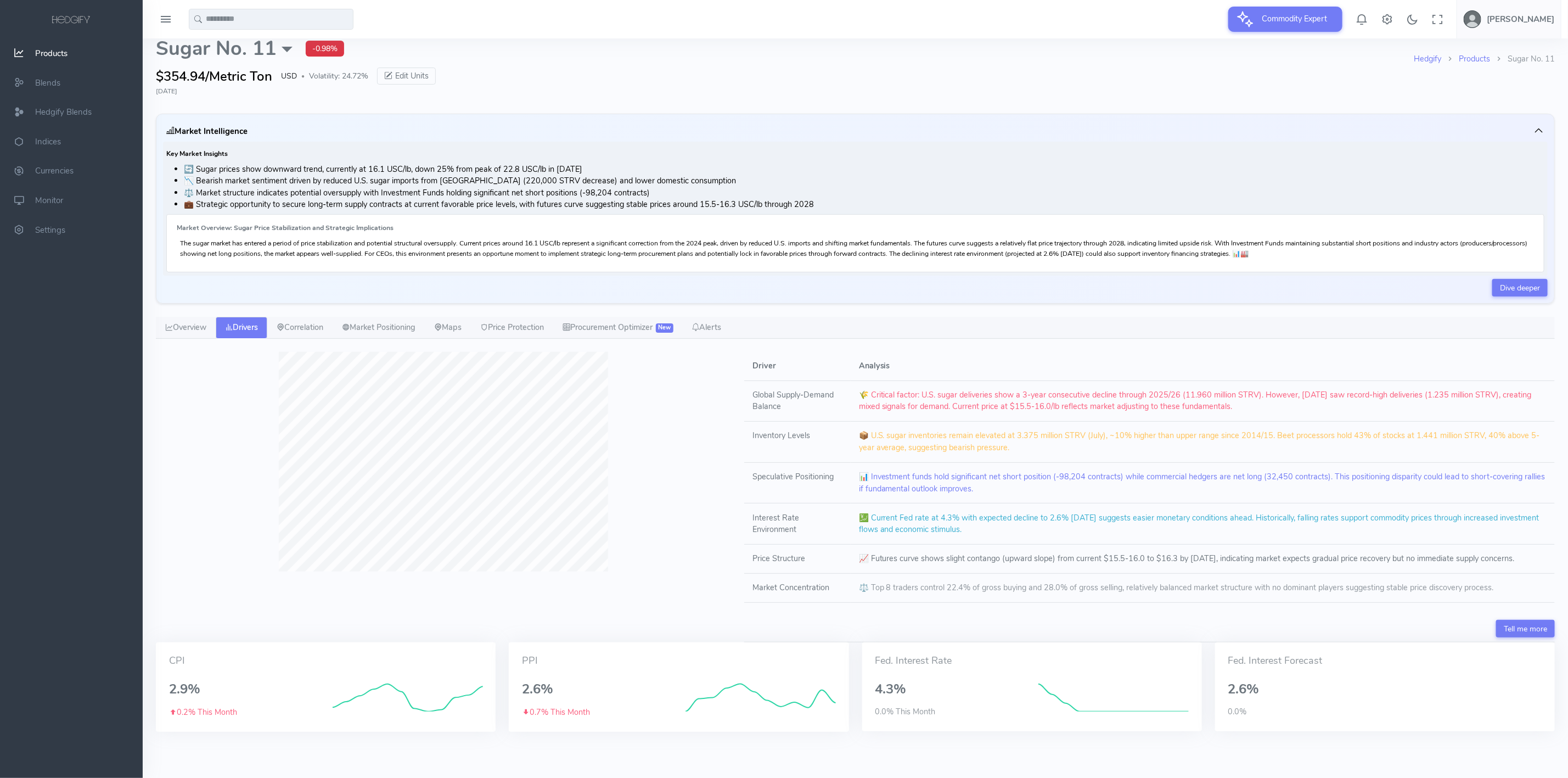
drag, startPoint x: 748, startPoint y: 363, endPoint x: 1580, endPoint y: 596, distance: 864.0
click at [1568, 596] on html "**********" at bounding box center [784, 382] width 1568 height 792
copy table
click at [537, 328] on link "Price Protection" at bounding box center [512, 328] width 82 height 22
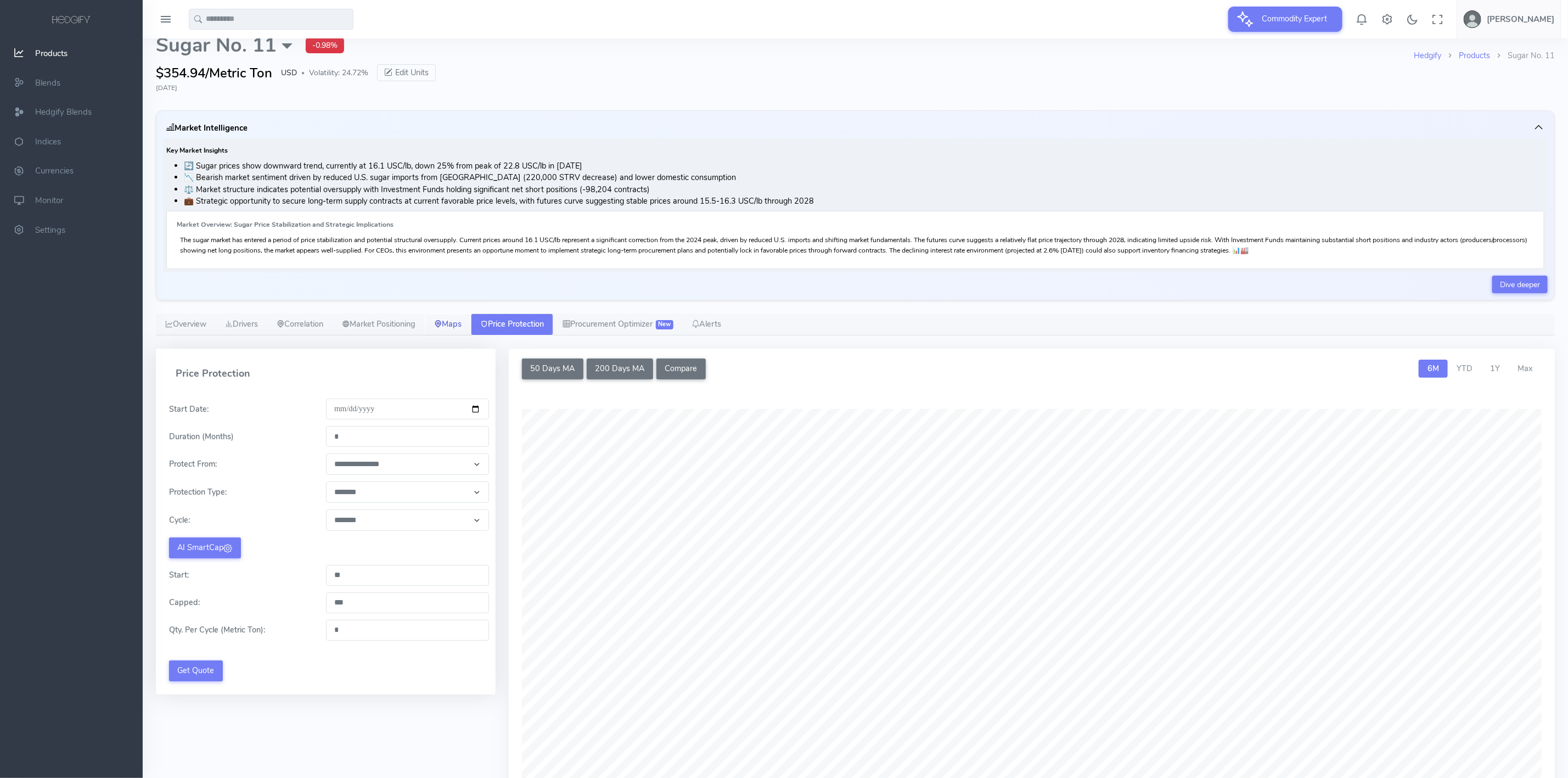
click at [471, 326] on link "Maps" at bounding box center [448, 325] width 46 height 22
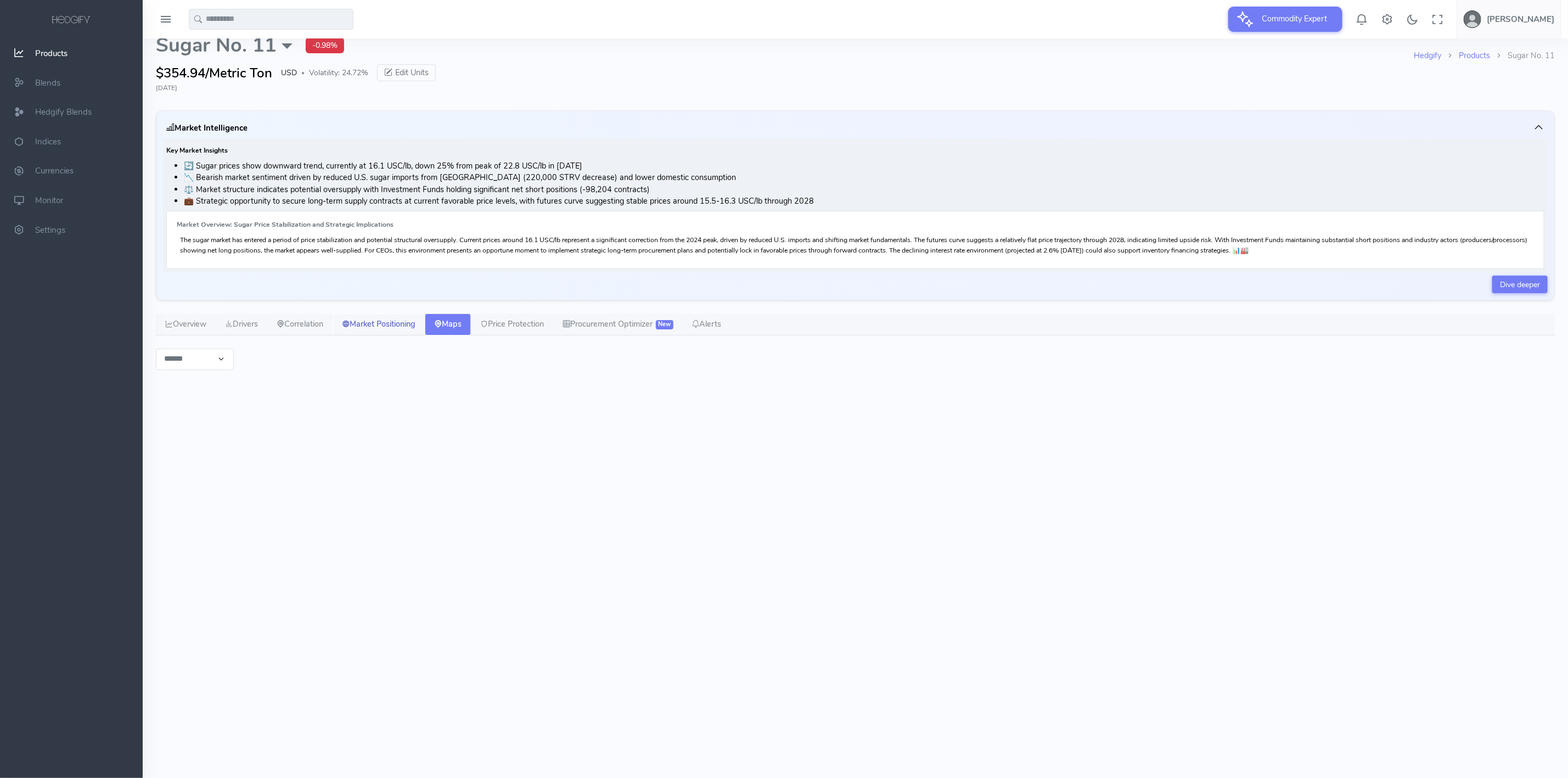
click at [425, 326] on link "Market Positioning" at bounding box center [379, 325] width 92 height 22
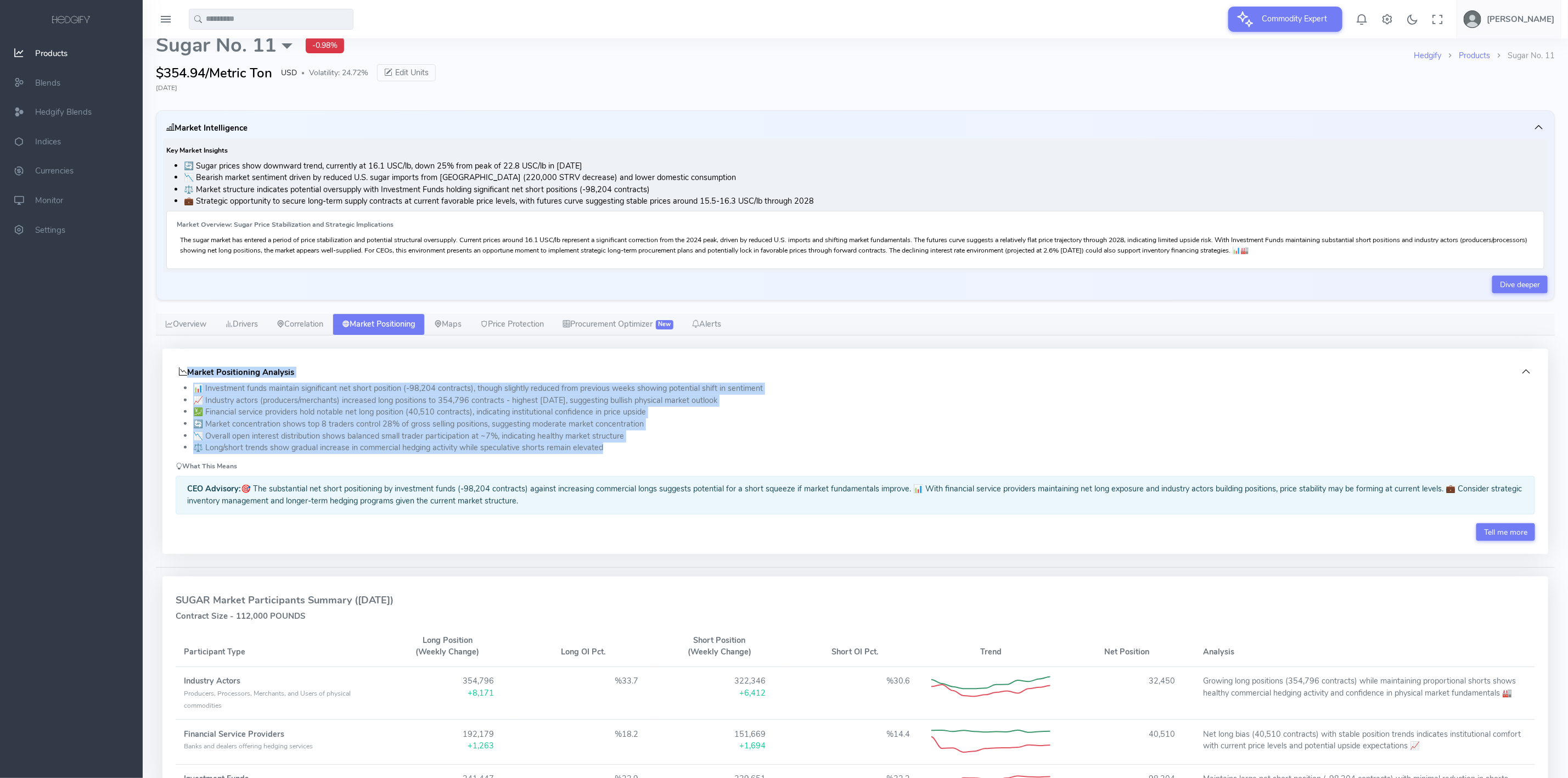
drag, startPoint x: 174, startPoint y: 358, endPoint x: 631, endPoint y: 455, distance: 467.2
click at [631, 455] on div "Market Positioning Analysis 📊 Investment funds maintain significant net short p…" at bounding box center [855, 452] width 1386 height 206
copy div "Market Positioning Analysis 📊 Investment funds maintain significant net short p…"
click at [183, 334] on link "Overview" at bounding box center [185, 325] width 59 height 22
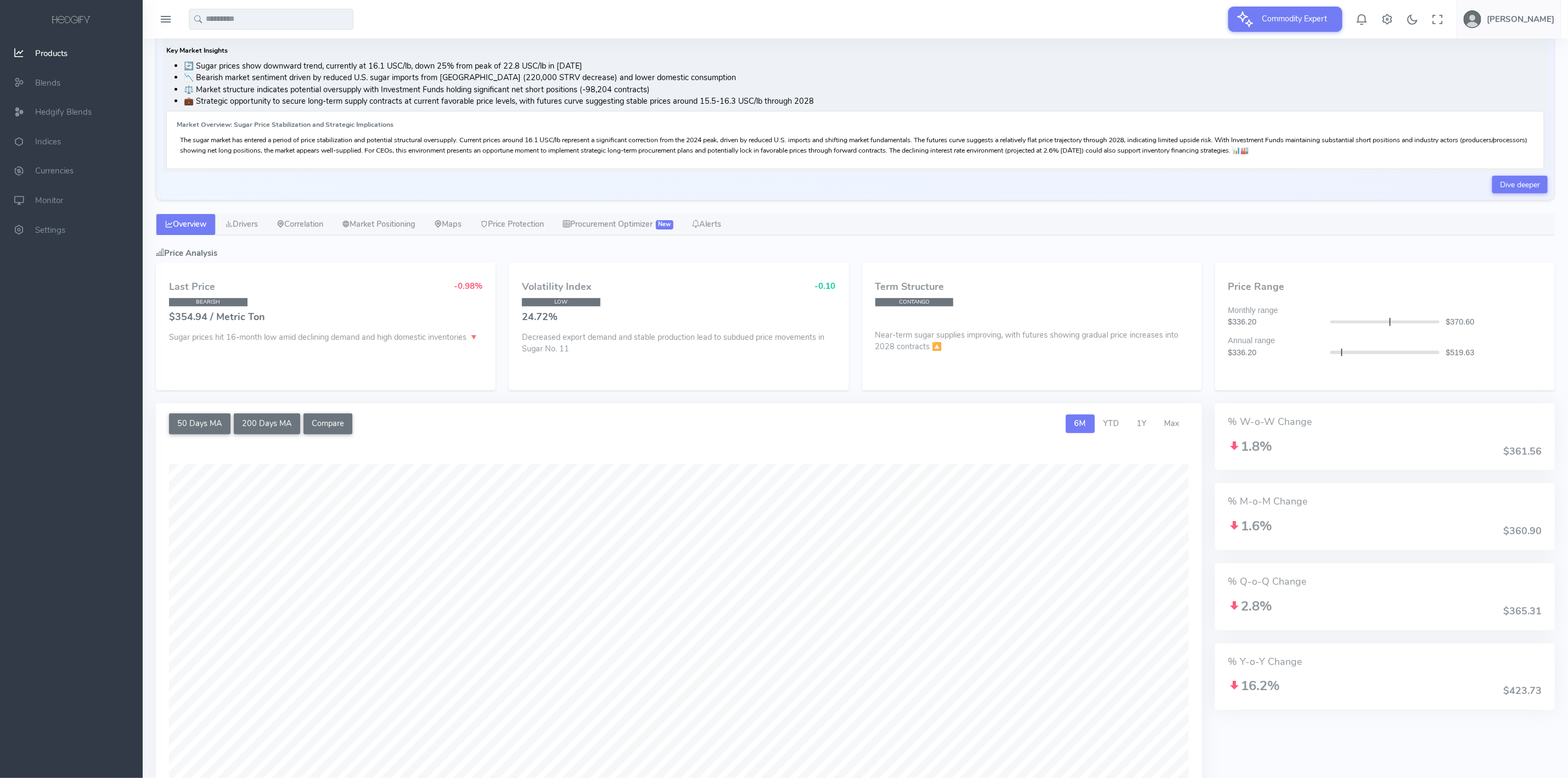
scroll to position [264, 0]
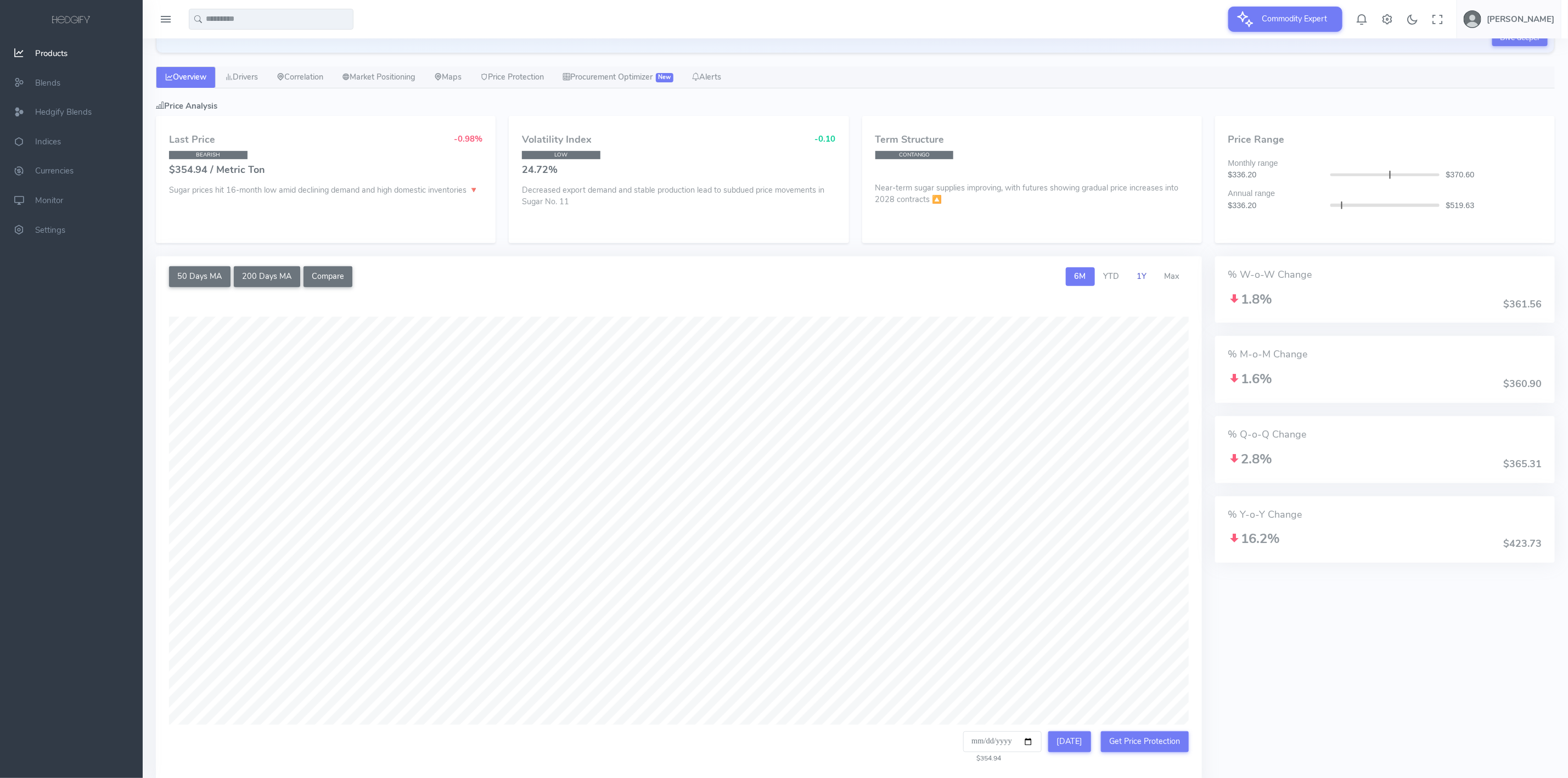
click at [1138, 279] on span "1Y" at bounding box center [1142, 276] width 10 height 11
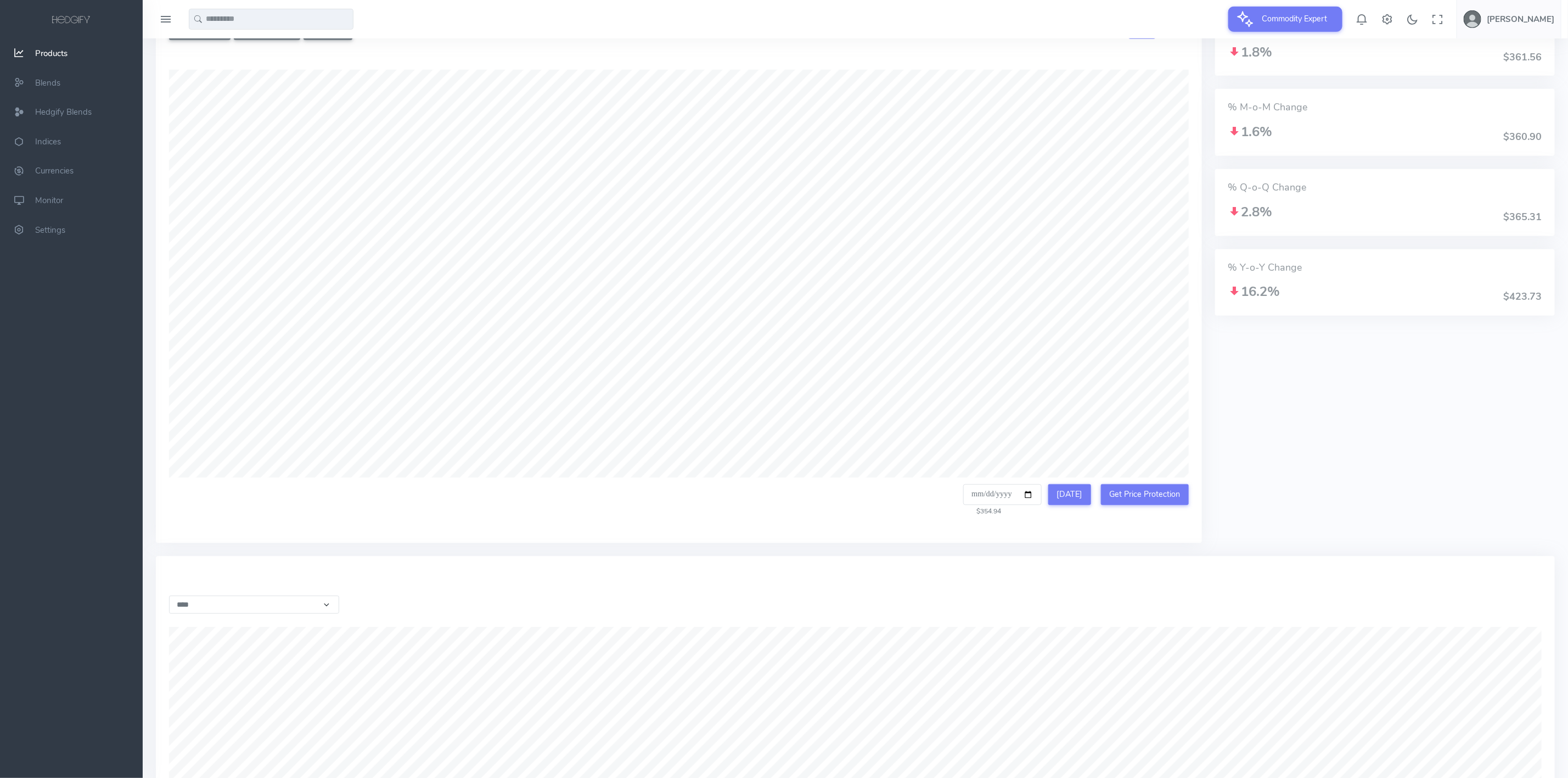
scroll to position [429, 0]
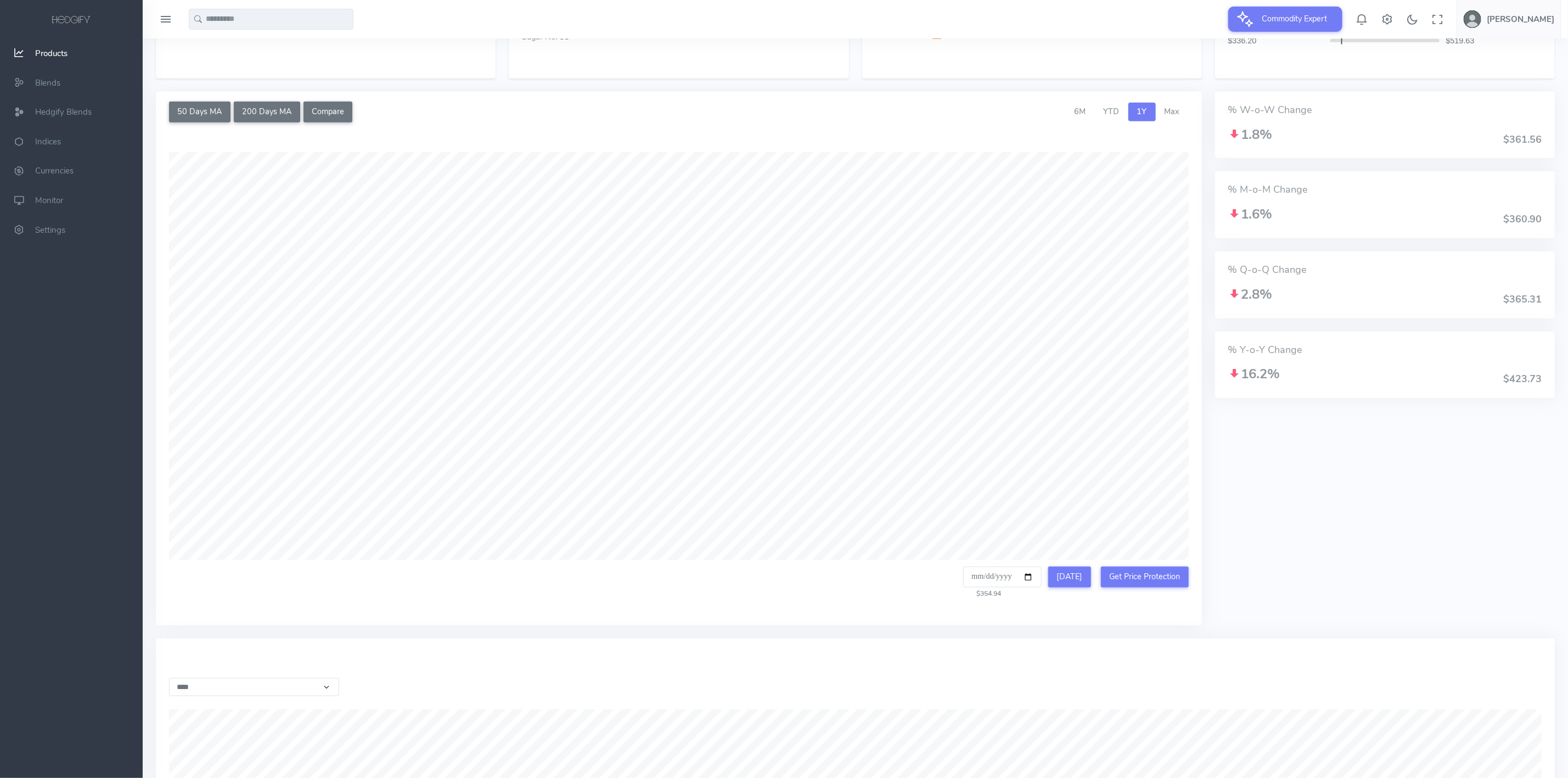
click at [272, 16] on input "text" at bounding box center [271, 19] width 164 height 21
click at [216, 38] on span "coa (US)" at bounding box center [264, 41] width 102 height 12
type input "**********"
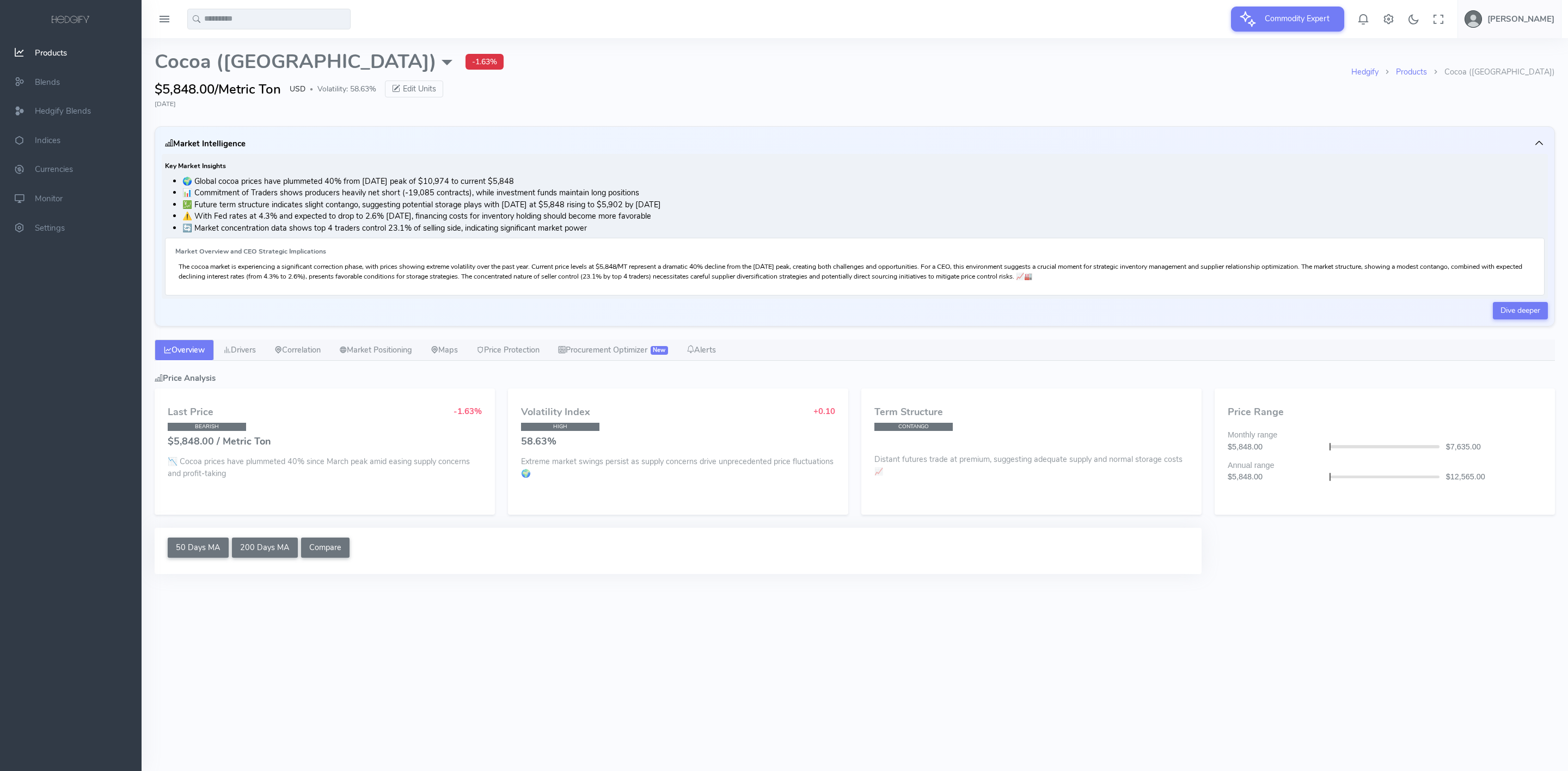
select select "****"
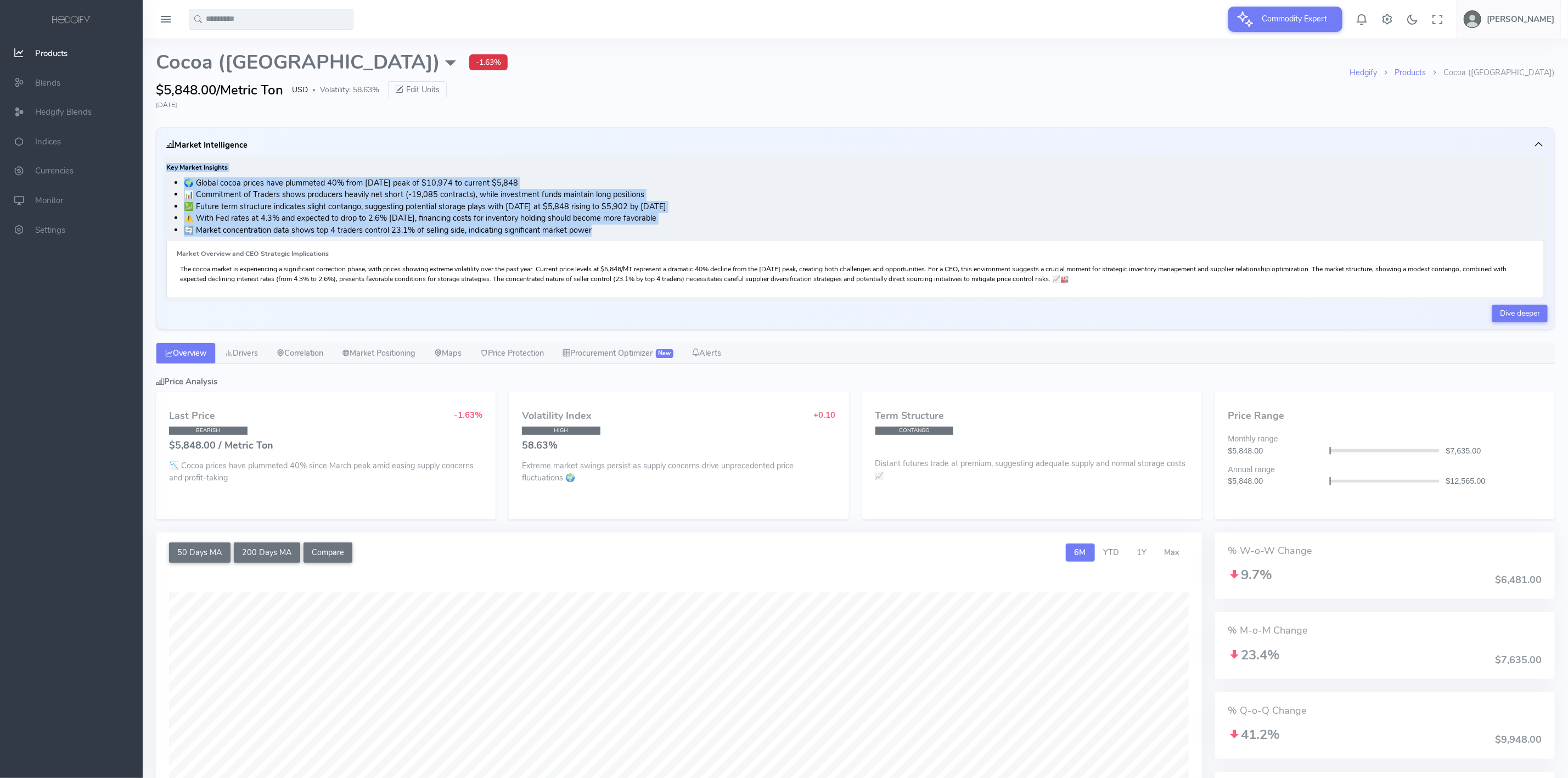
drag, startPoint x: 164, startPoint y: 167, endPoint x: 621, endPoint y: 232, distance: 461.6
click at [621, 232] on div "Key Market Insights 🌍 Global cocoa prices have plummeted 40% from [DATE] peak o…" at bounding box center [855, 229] width 1385 height 146
copy div "Key Market Insights 🌍 Global cocoa prices have plummeted 40% from [DATE] peak o…"
click at [250, 353] on link "Drivers" at bounding box center [242, 354] width 52 height 22
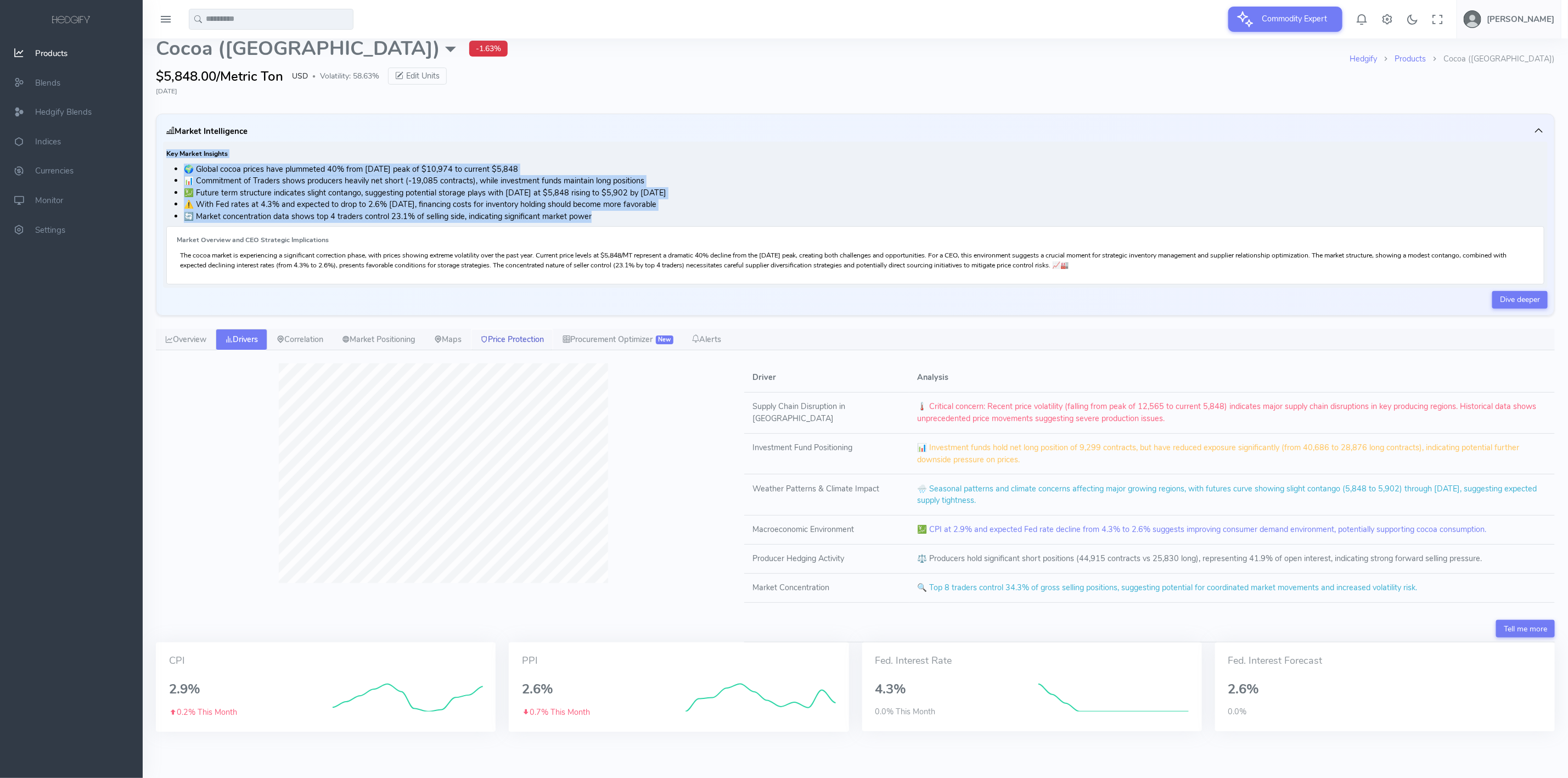
scroll to position [17, 0]
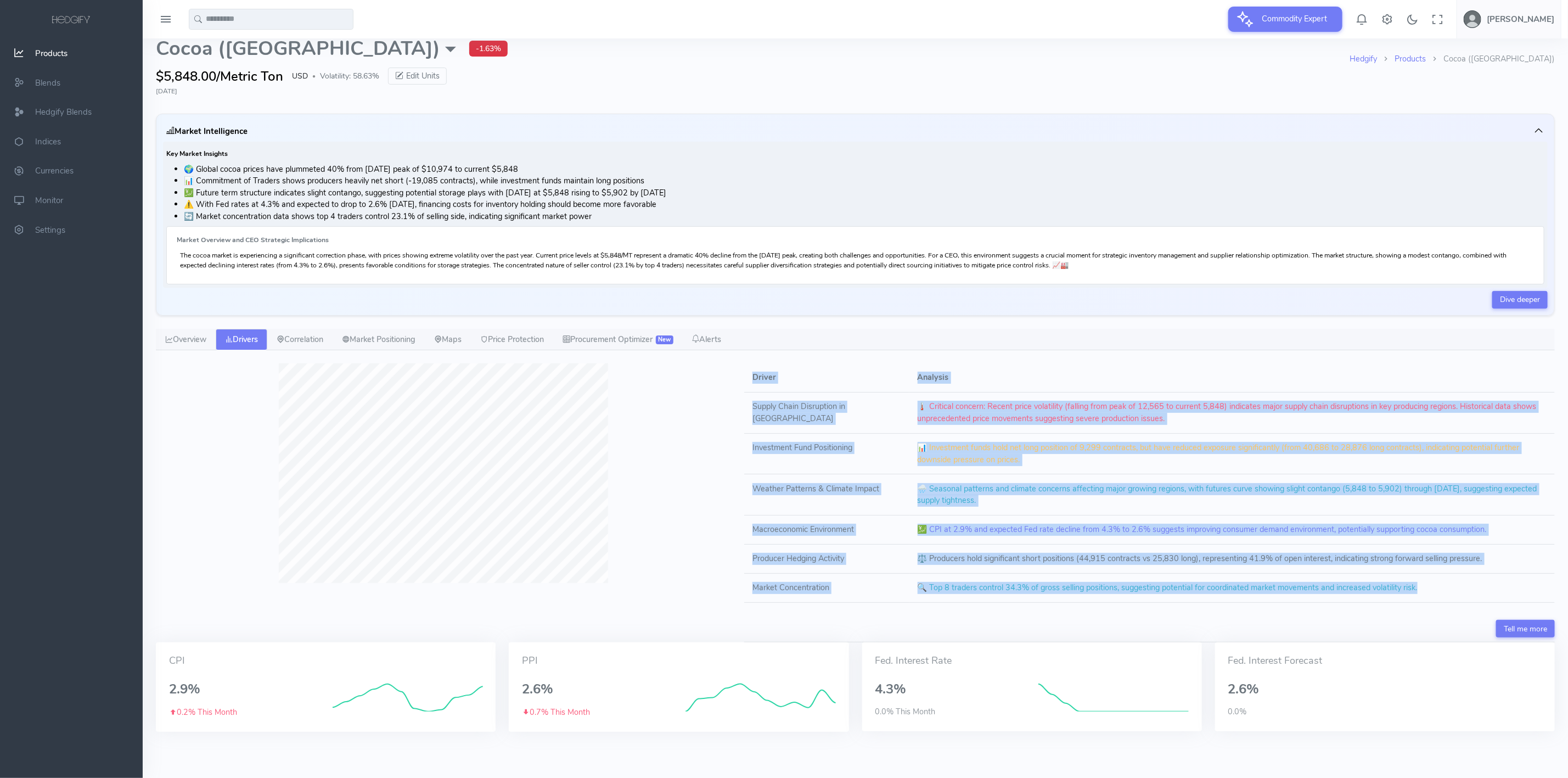
drag, startPoint x: 754, startPoint y: 374, endPoint x: 1401, endPoint y: 590, distance: 682.1
click at [1401, 590] on table "Driver Analysis Supply Chain Disruption in [GEOGRAPHIC_DATA] 🌡️ Critical concer…" at bounding box center [1149, 483] width 811 height 240
copy table "Loremi Dolorsit Ametco Adipi Elitseddoe te Inci Utlabo 🌡️ Etdolore magnaal: Eni…"
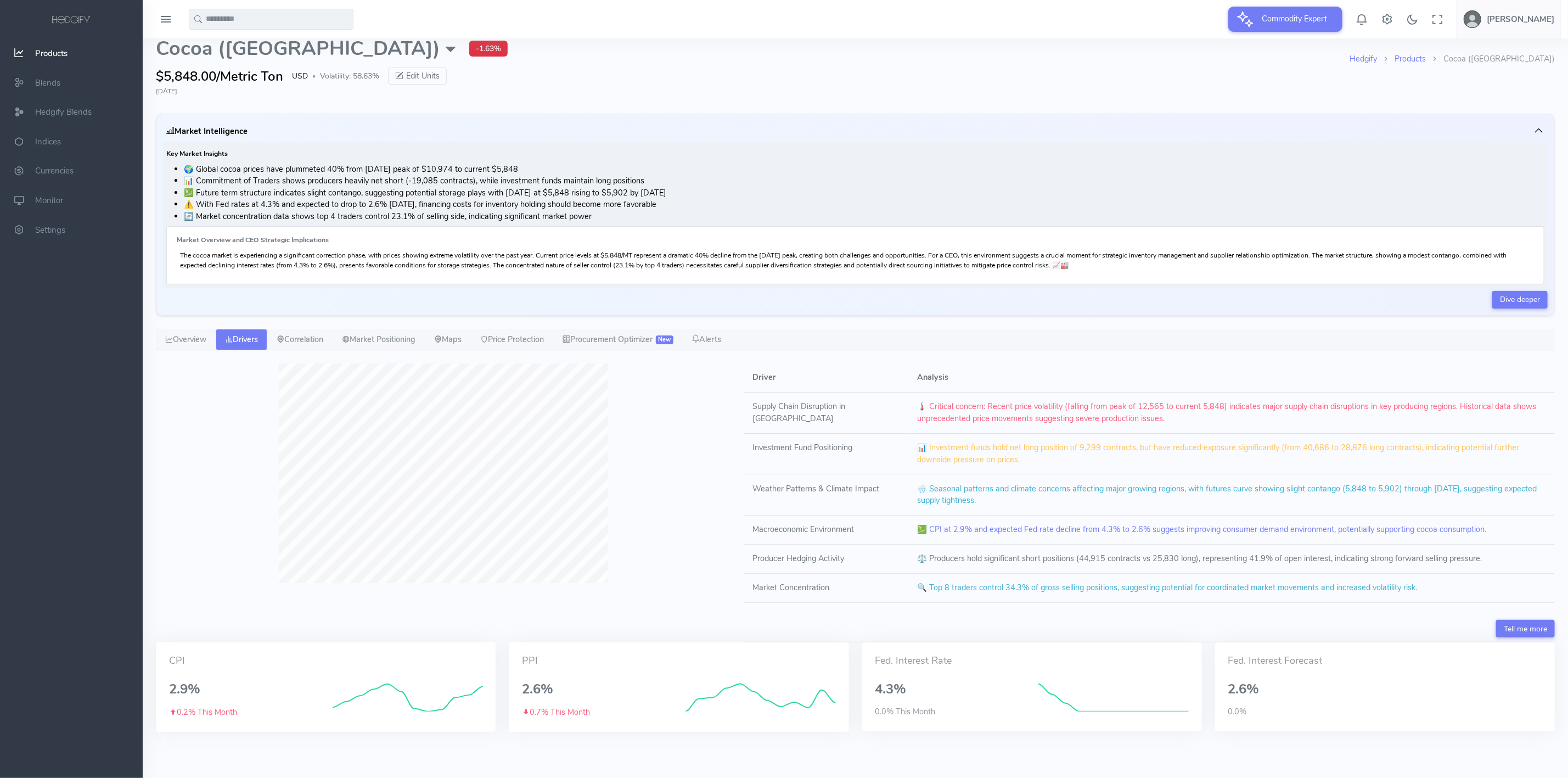
click at [916, 67] on div "$5,848.00/Metric Ton USD ● Volatility: 58.63% Edit Units" at bounding box center [753, 76] width 1194 height 20
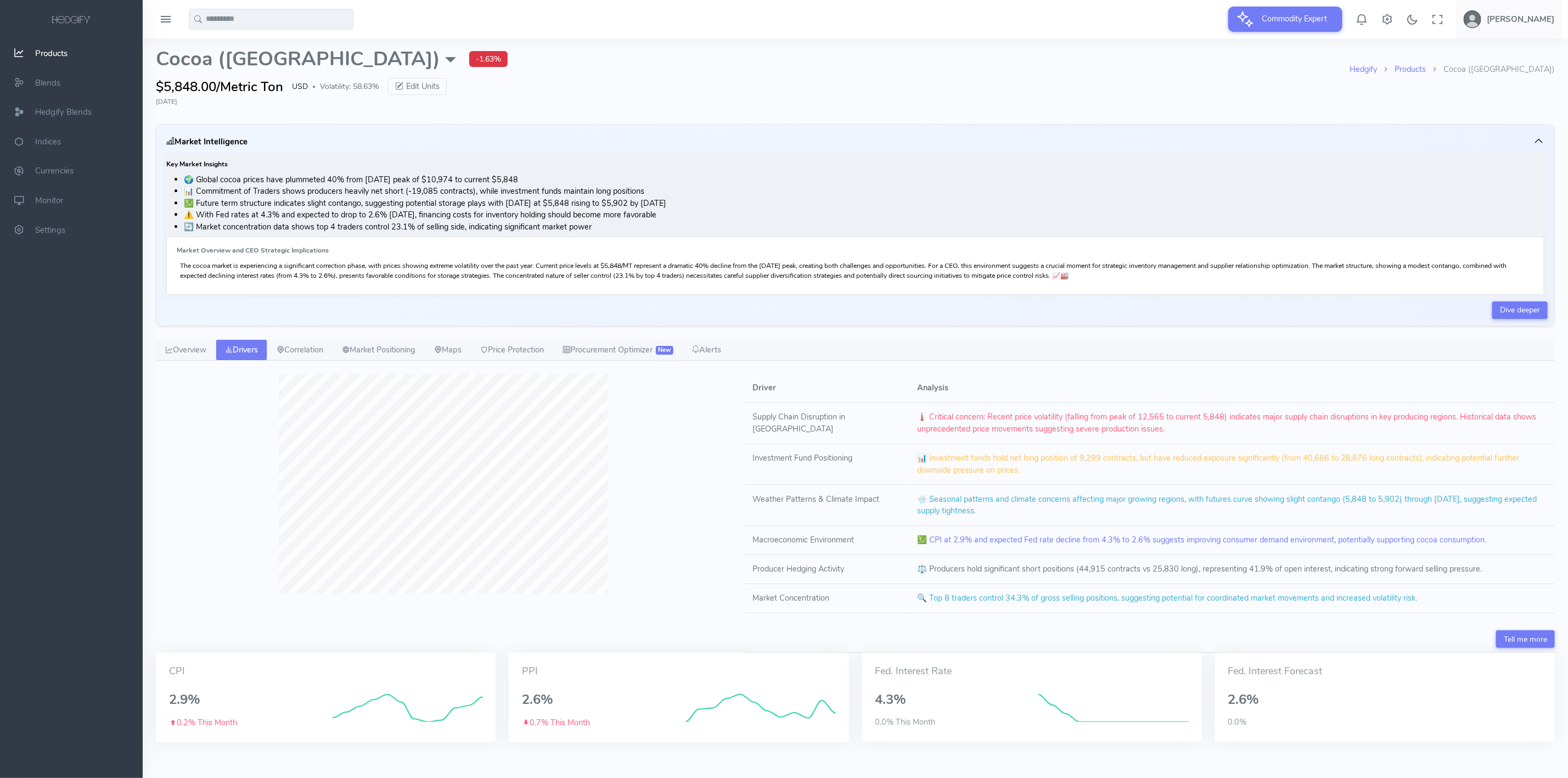
scroll to position [0, 0]
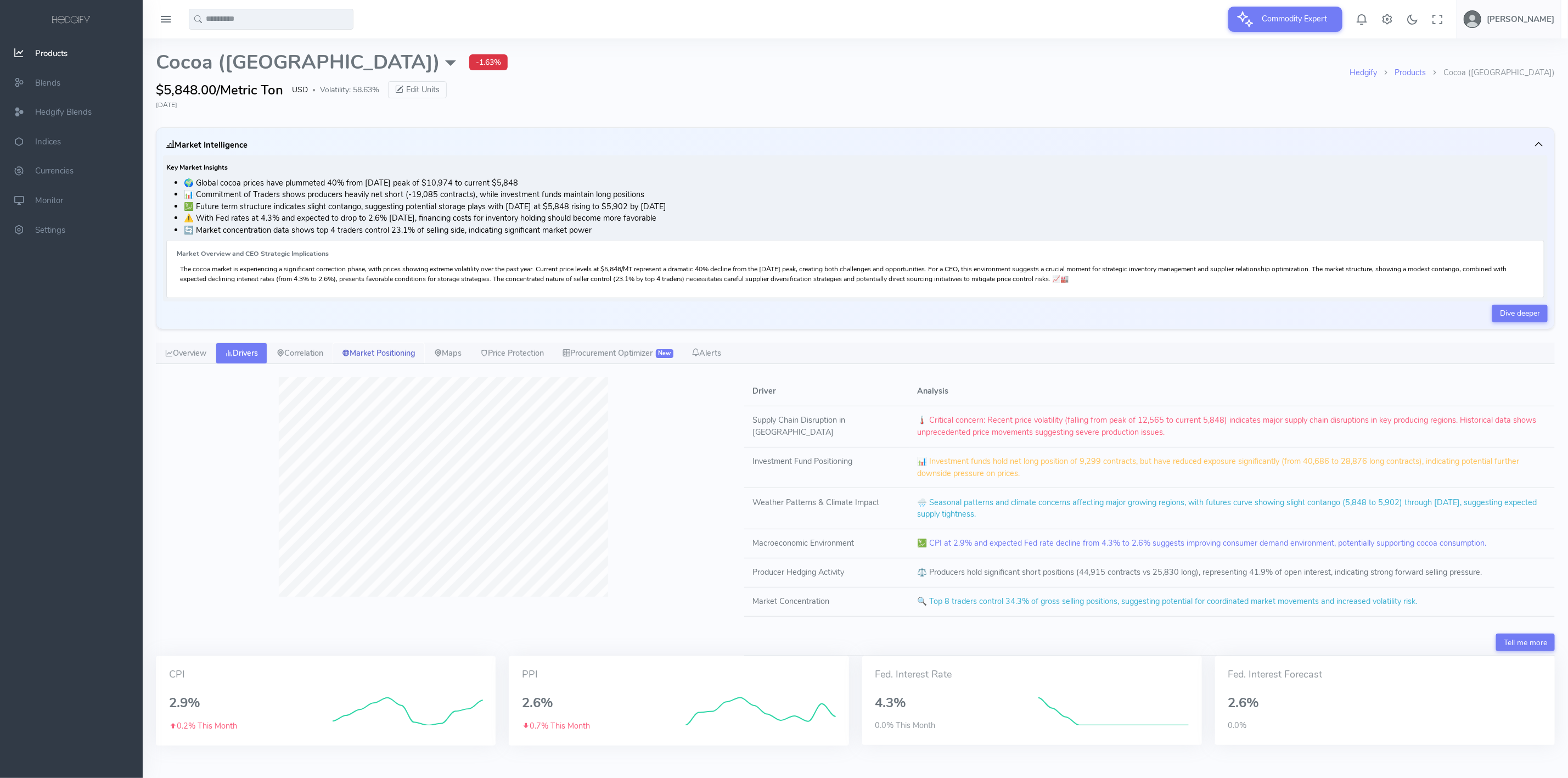
click at [382, 358] on link "Market Positioning" at bounding box center [379, 354] width 92 height 22
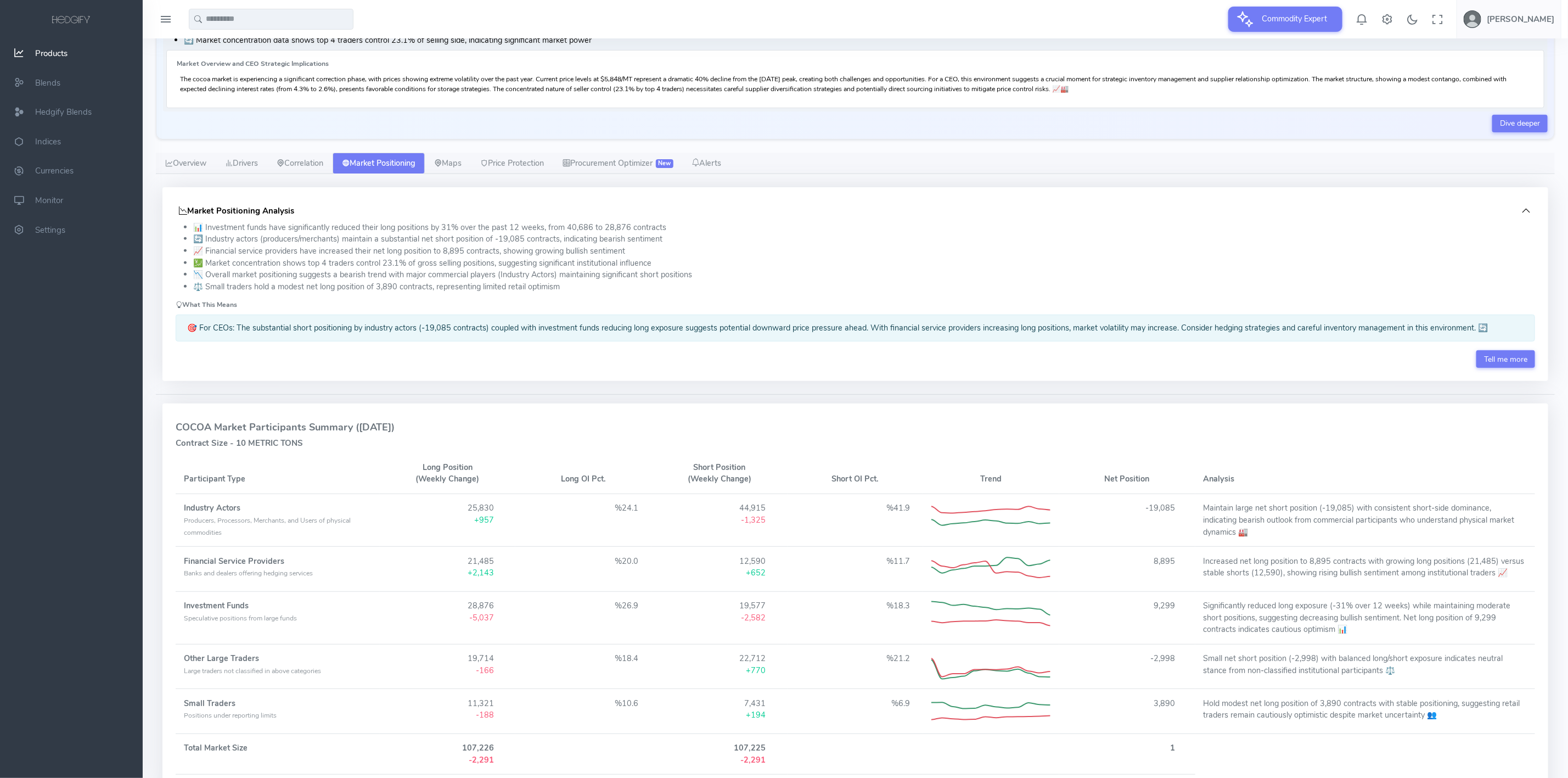
scroll to position [164, 0]
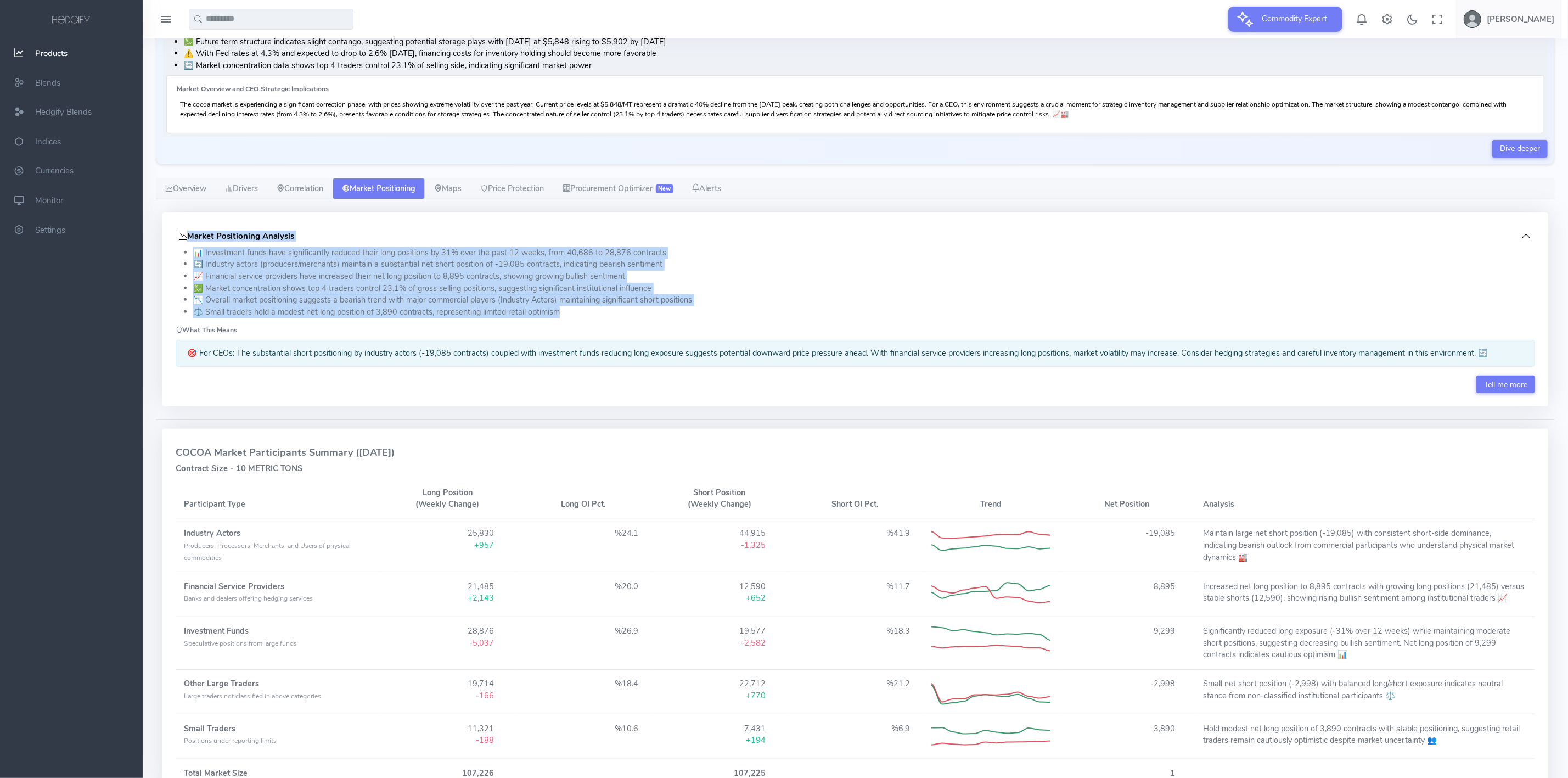
drag, startPoint x: 174, startPoint y: 236, endPoint x: 565, endPoint y: 316, distance: 399.1
click at [565, 316] on div "Market Positioning Analysis 📊 Investment funds have significantly reduced their…" at bounding box center [855, 310] width 1386 height 194
copy div "Market Positioning Analysis 📊 Investment funds have significantly reduced their…"
click at [189, 191] on link "Overview" at bounding box center [185, 189] width 59 height 22
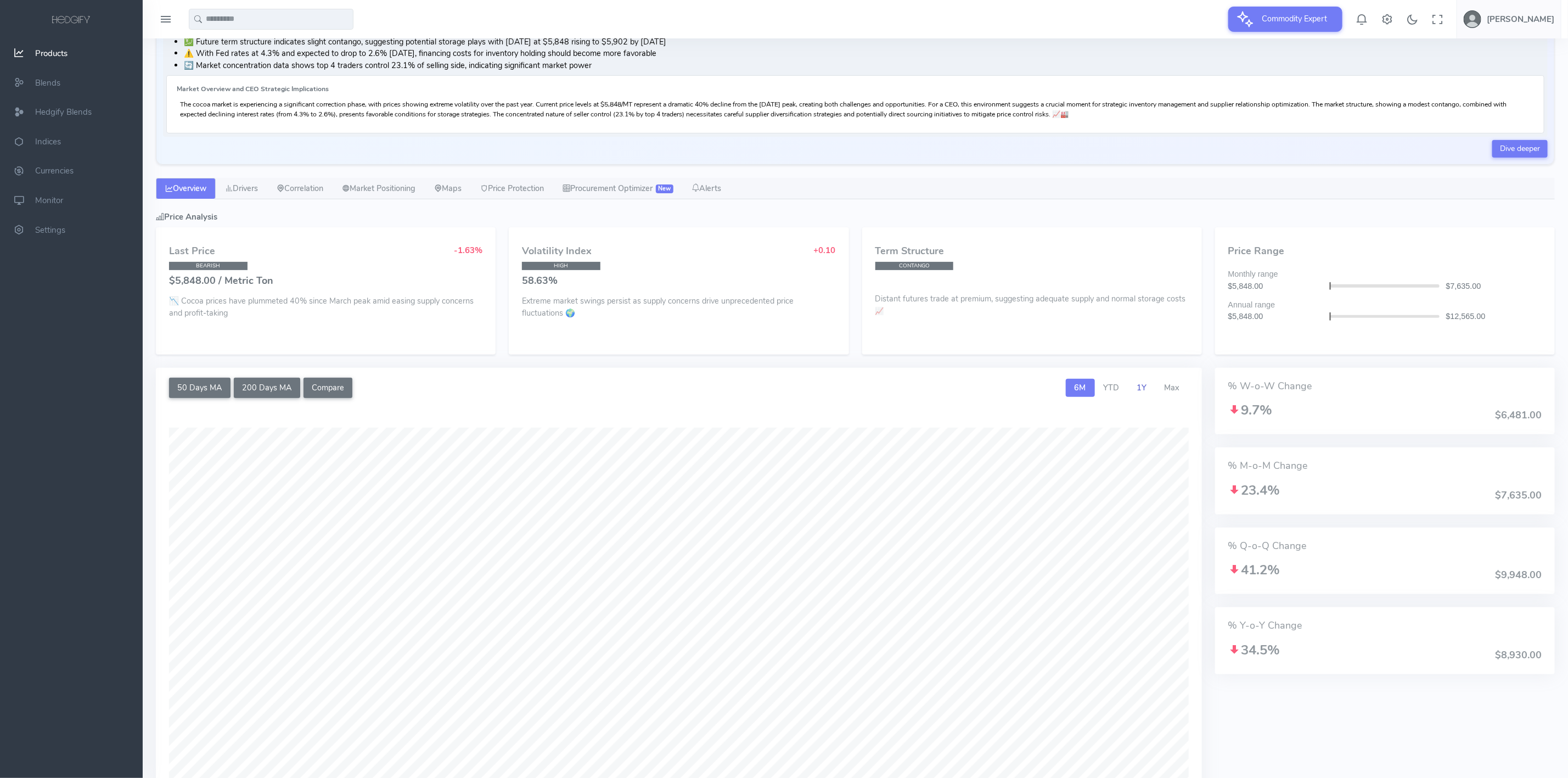
click at [1137, 389] on link "1Y" at bounding box center [1142, 388] width 27 height 19
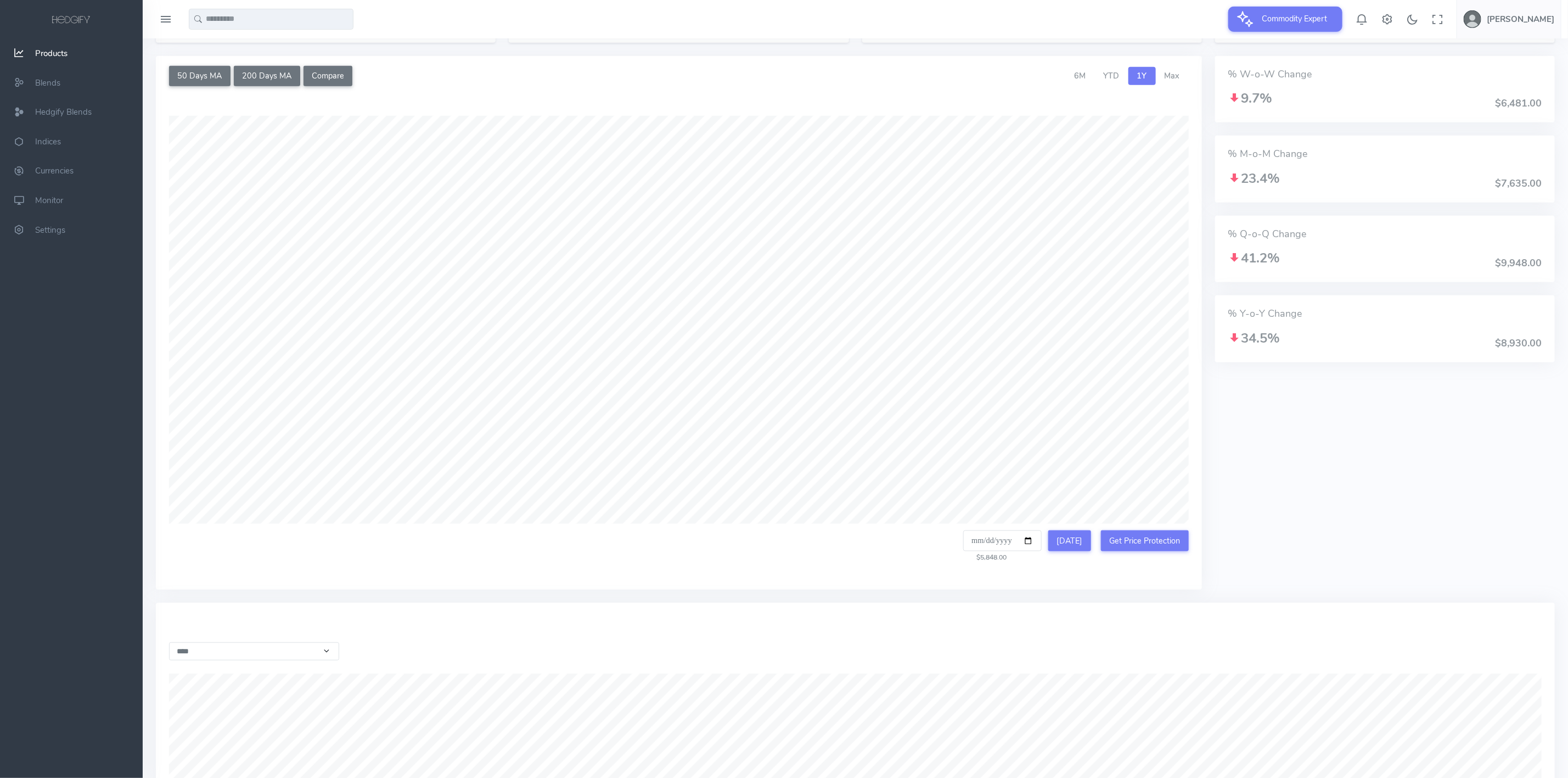
scroll to position [412, 0]
